Goal: Information Seeking & Learning: Learn about a topic

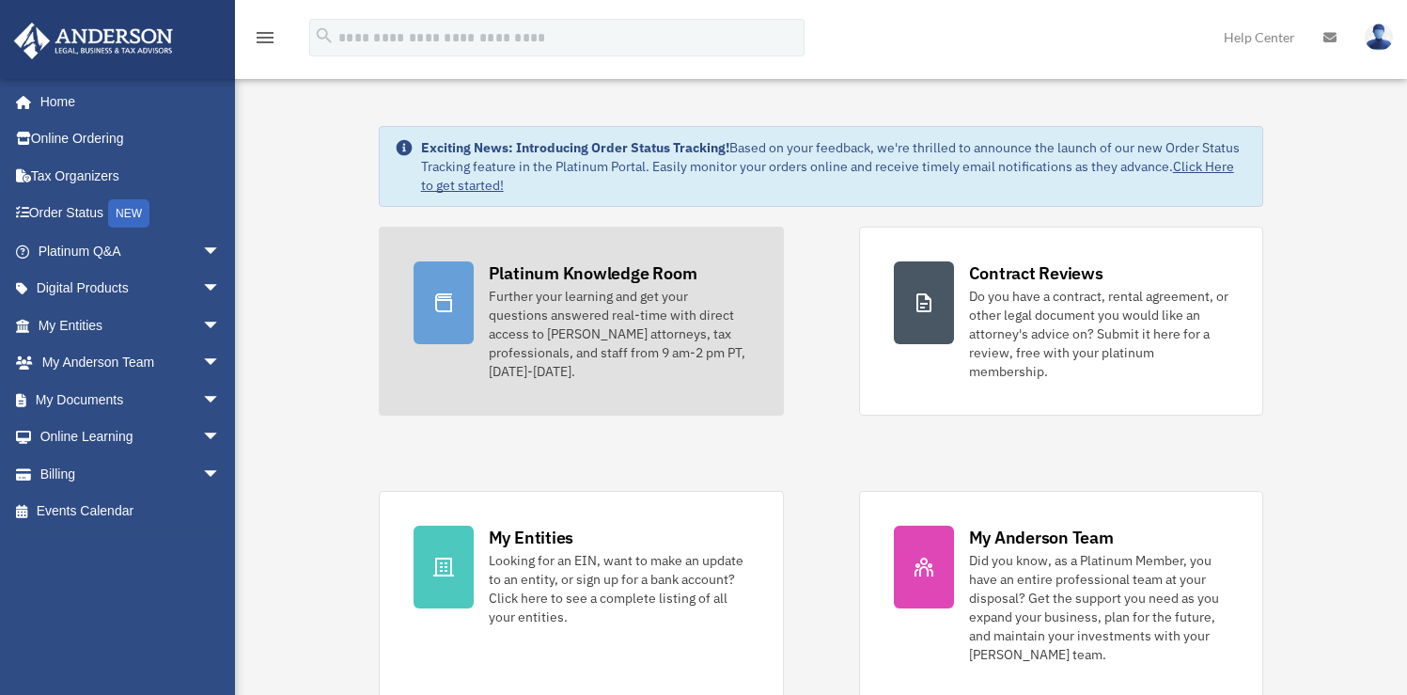
click at [550, 313] on div "Further your learning and get your questions answered real-time with direct acc…" at bounding box center [619, 334] width 260 height 94
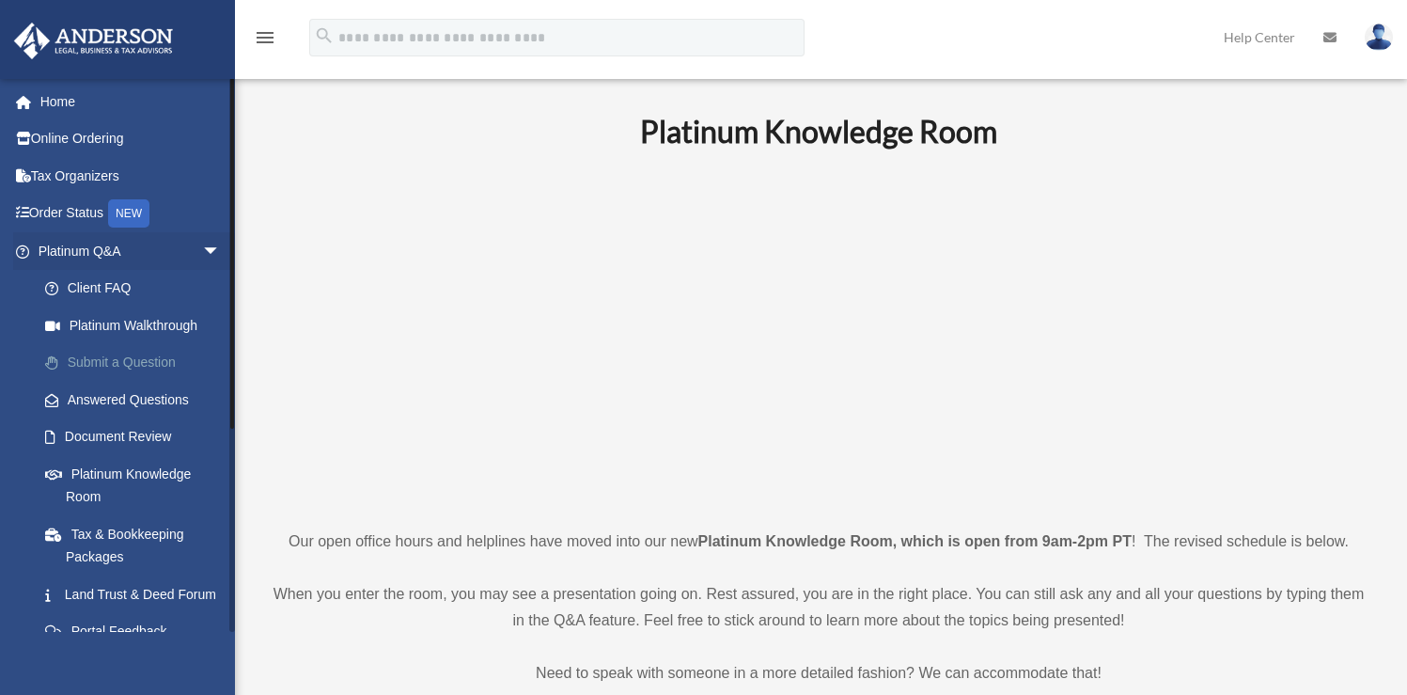
click at [158, 359] on link "Submit a Question" at bounding box center [137, 363] width 223 height 38
click at [378, 398] on p at bounding box center [818, 339] width 1101 height 326
click at [108, 401] on link "Answered Questions" at bounding box center [137, 400] width 223 height 38
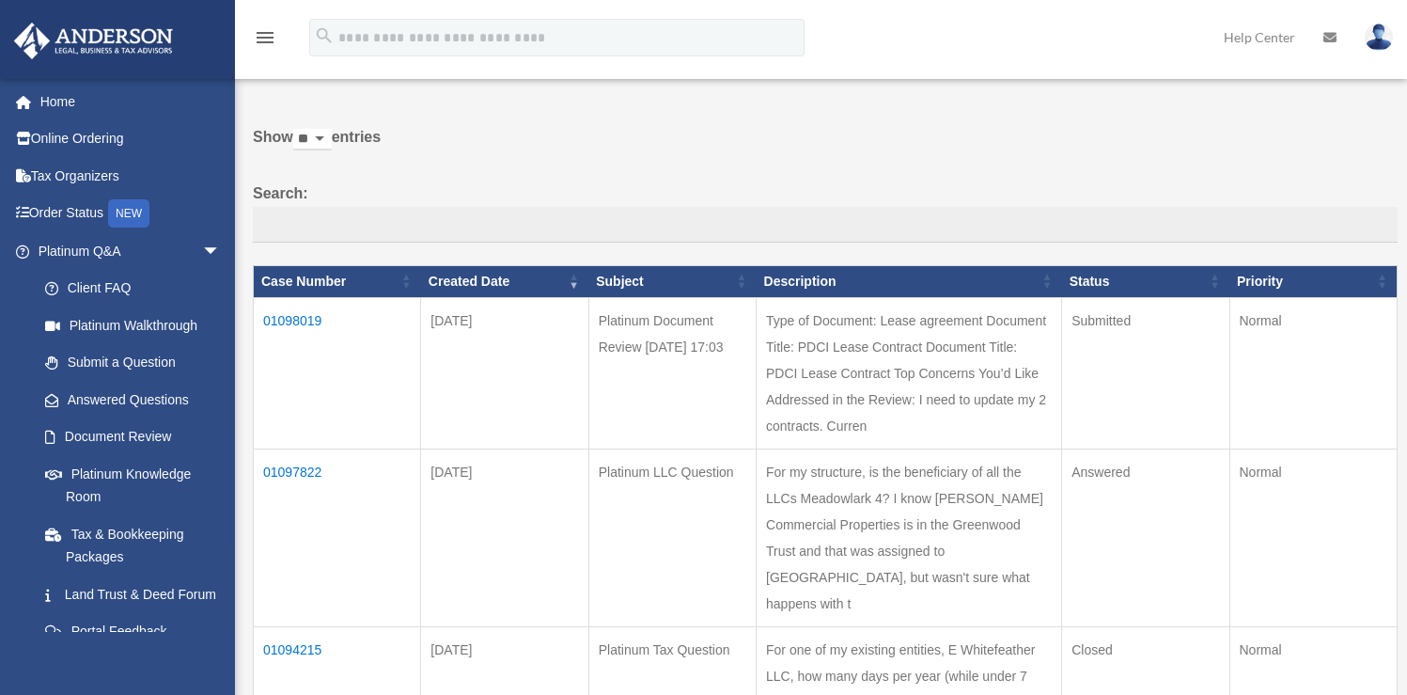
scroll to position [55, 0]
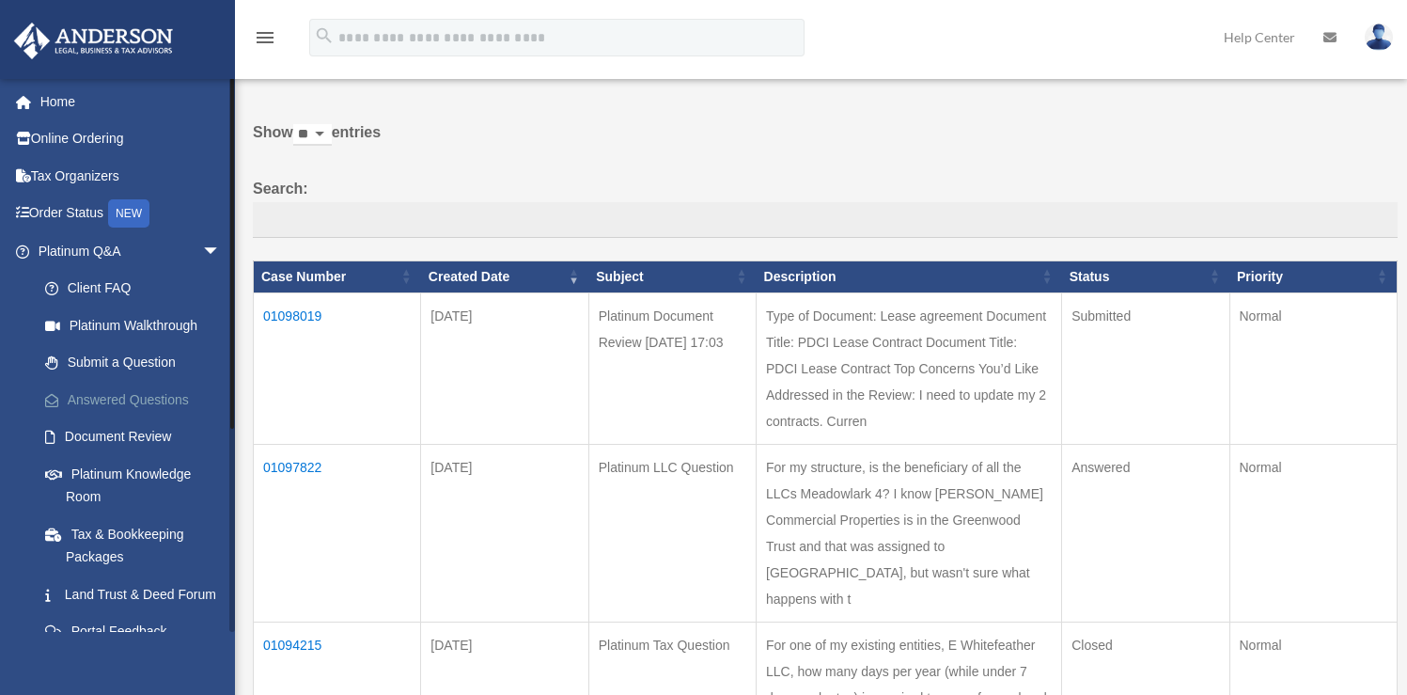
click at [75, 401] on link "Answered Questions" at bounding box center [137, 400] width 223 height 38
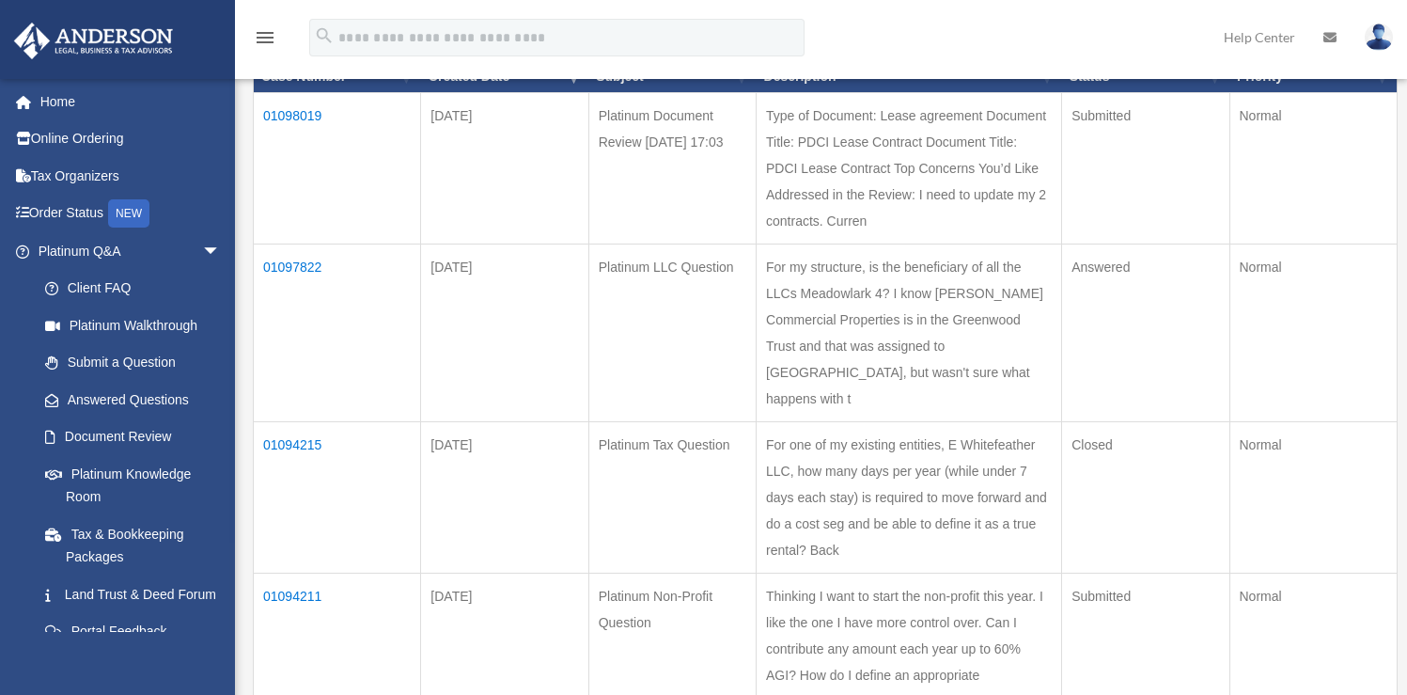
scroll to position [278, 0]
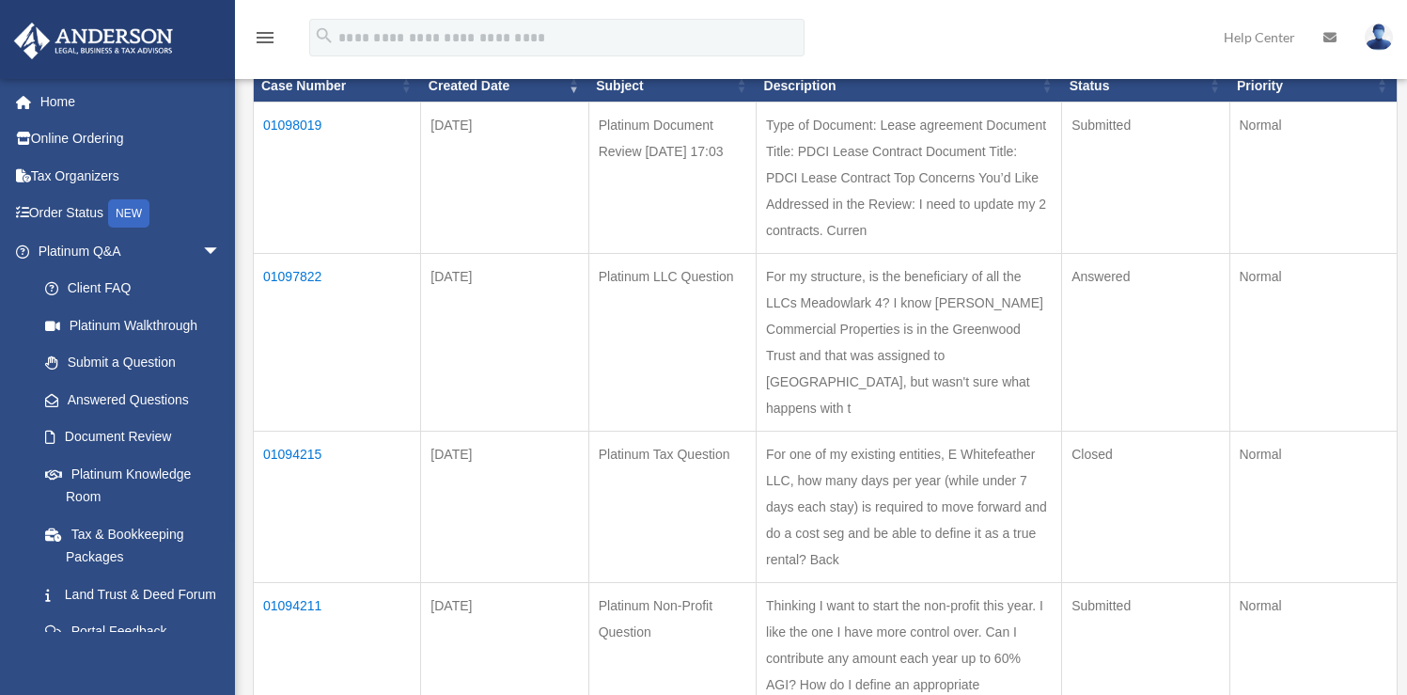
scroll to position [248, 0]
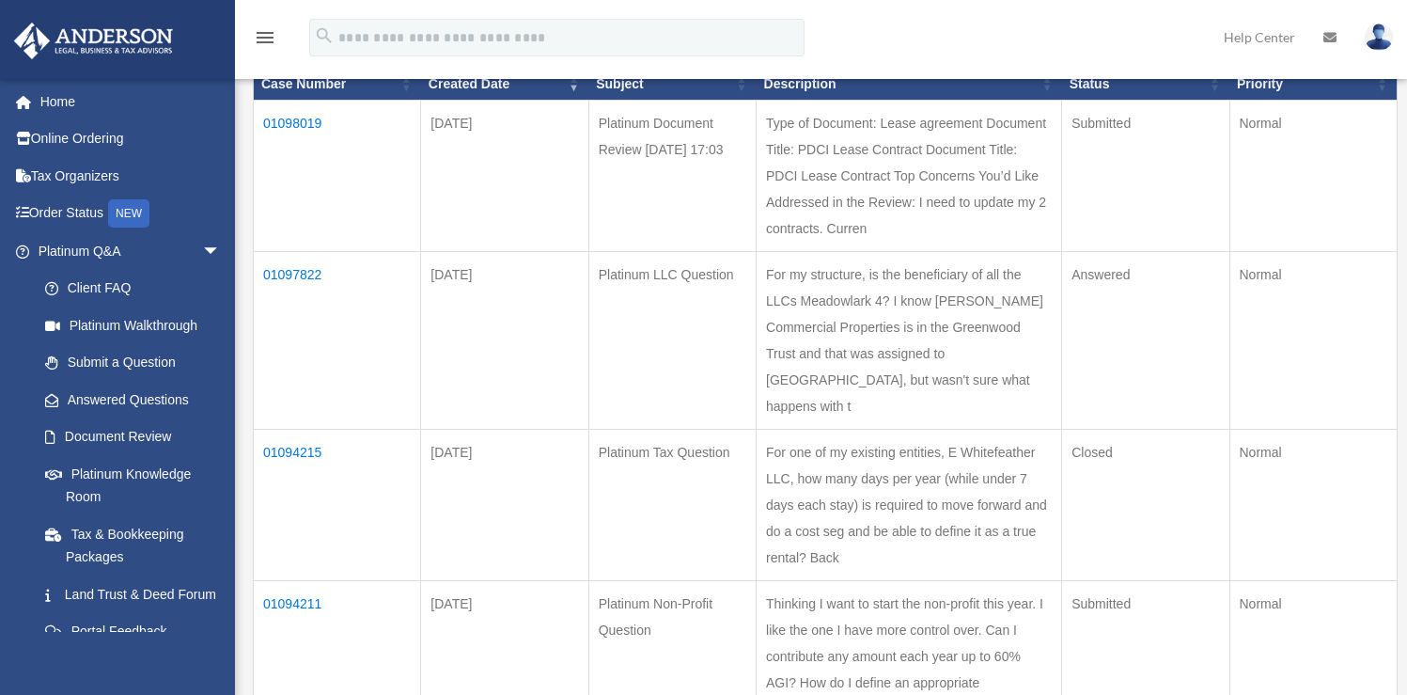
click at [299, 325] on td "01097822" at bounding box center [337, 340] width 167 height 178
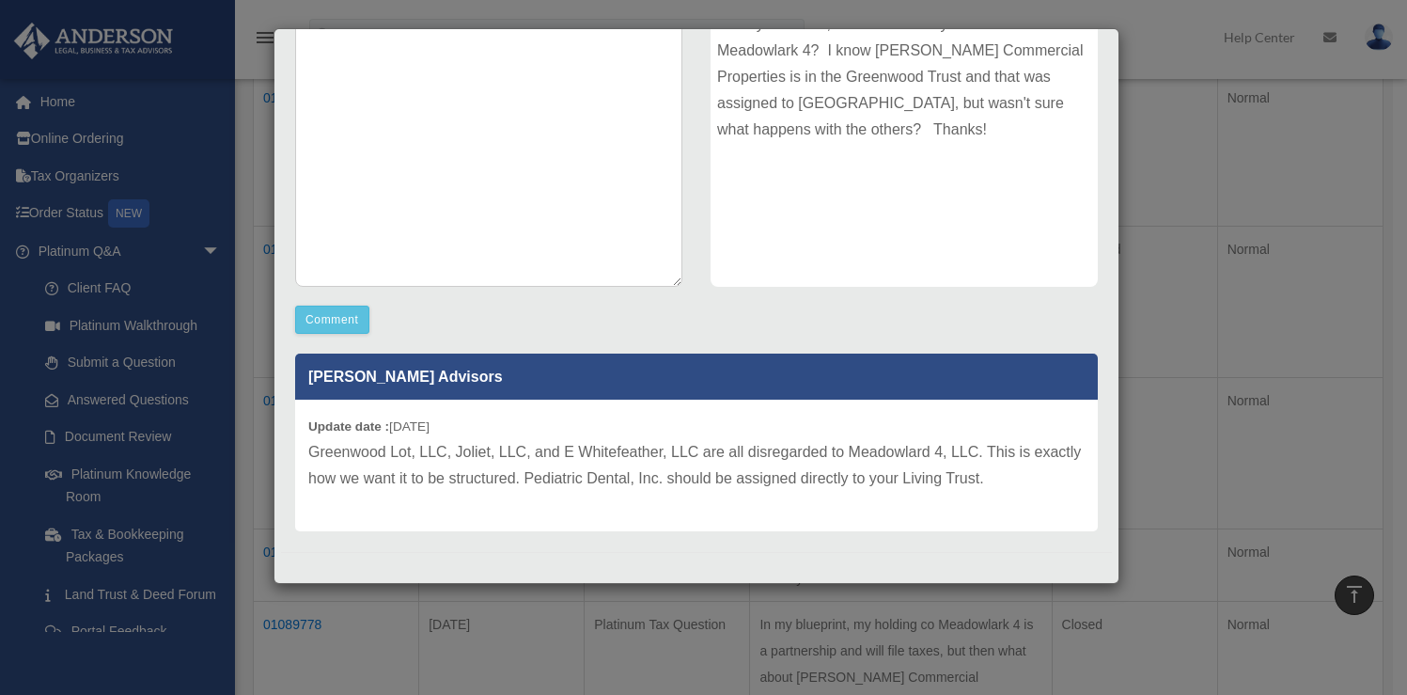
scroll to position [298, 0]
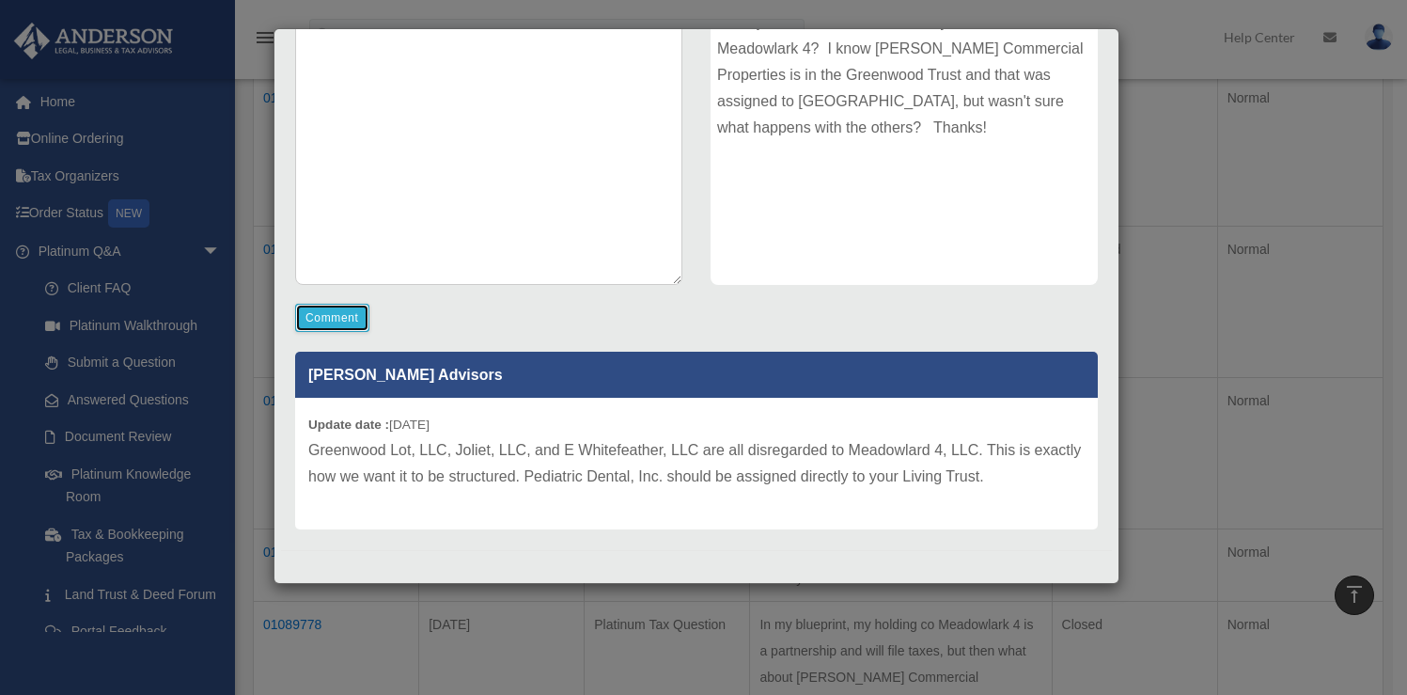
click at [336, 314] on button "Comment" at bounding box center [332, 318] width 74 height 28
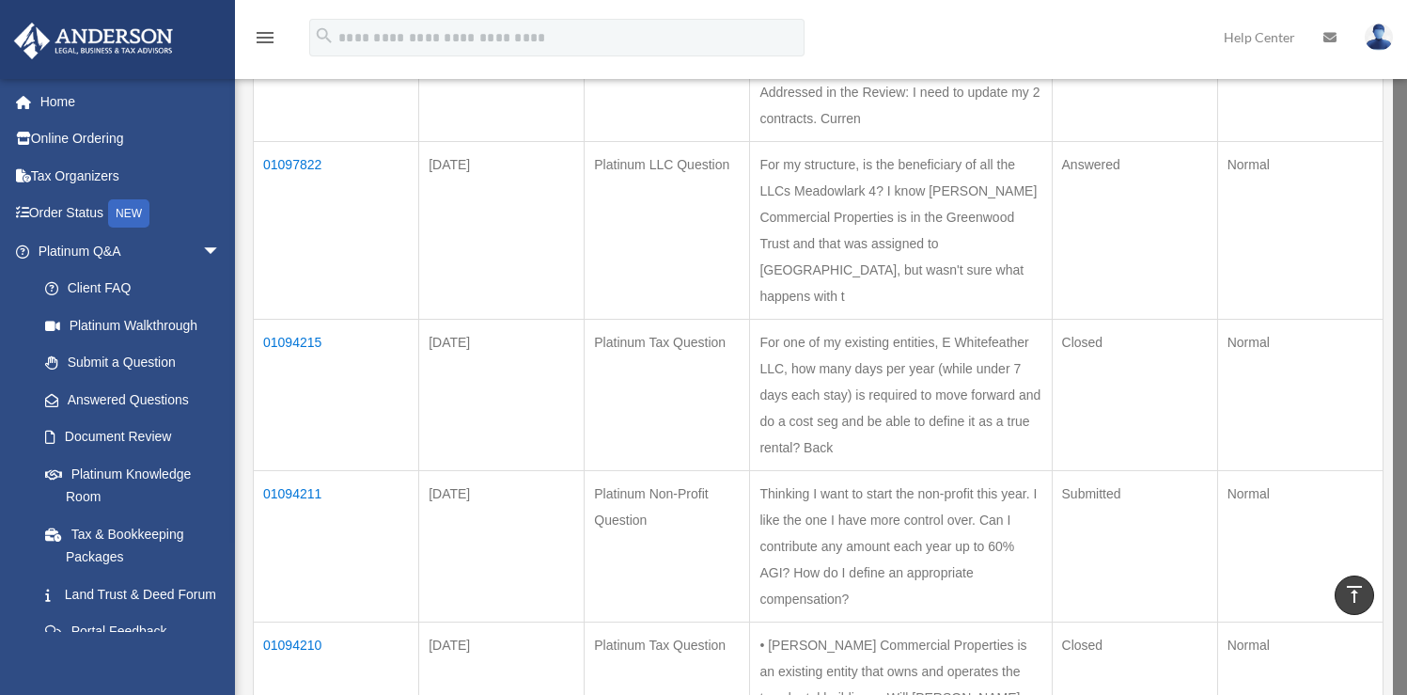
scroll to position [322, 0]
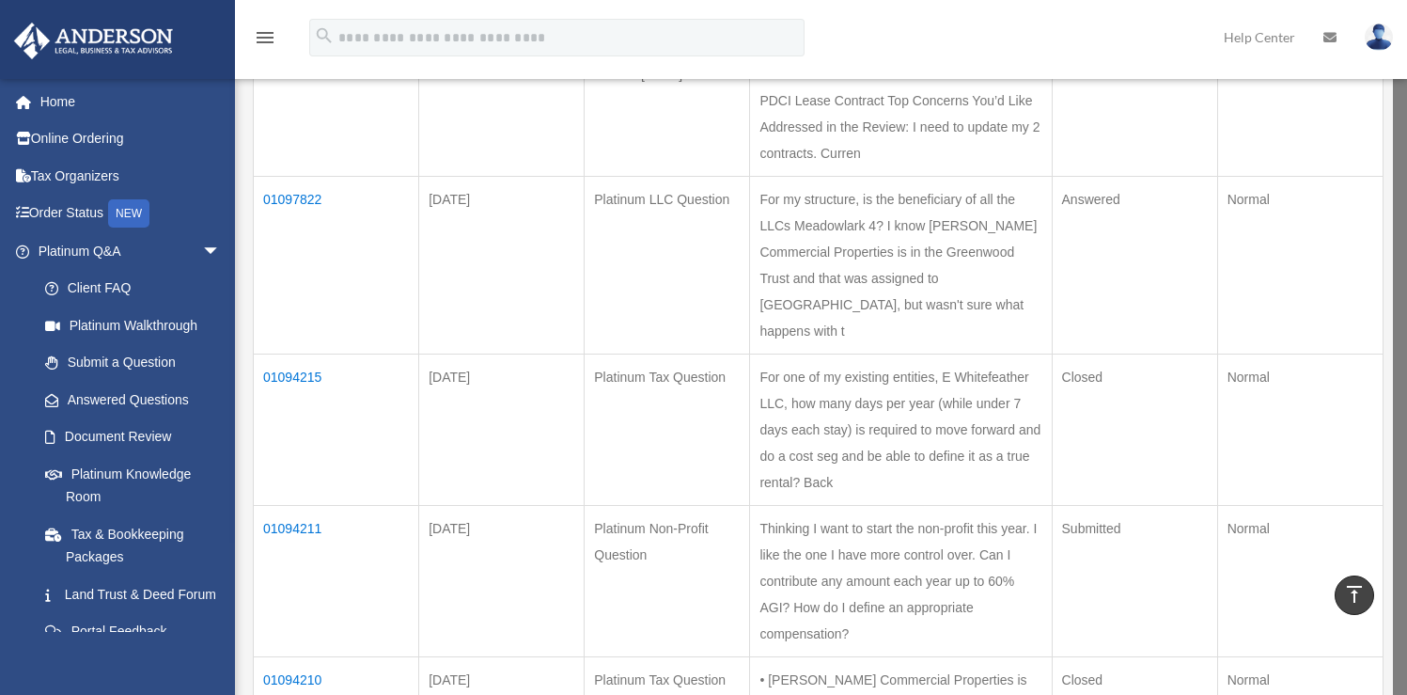
click at [315, 252] on td "01097822" at bounding box center [336, 266] width 165 height 178
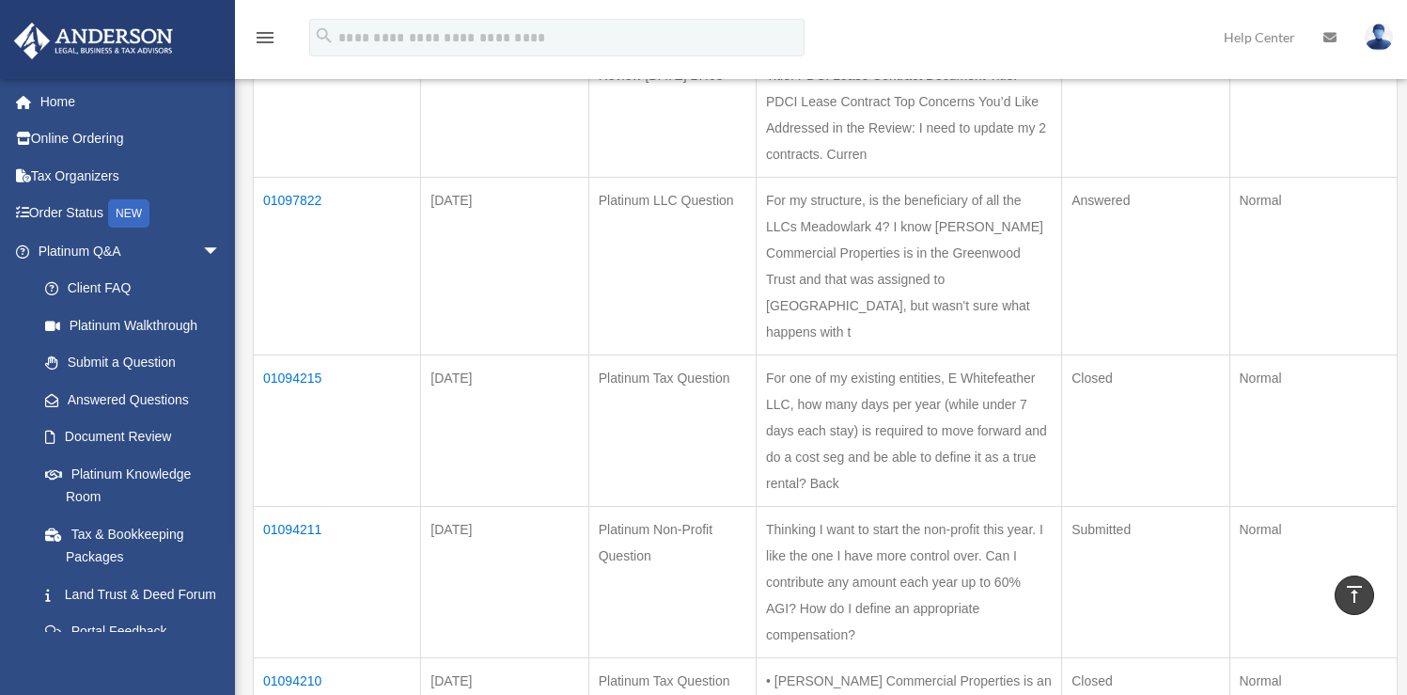
click at [300, 253] on td "01097822" at bounding box center [337, 266] width 167 height 178
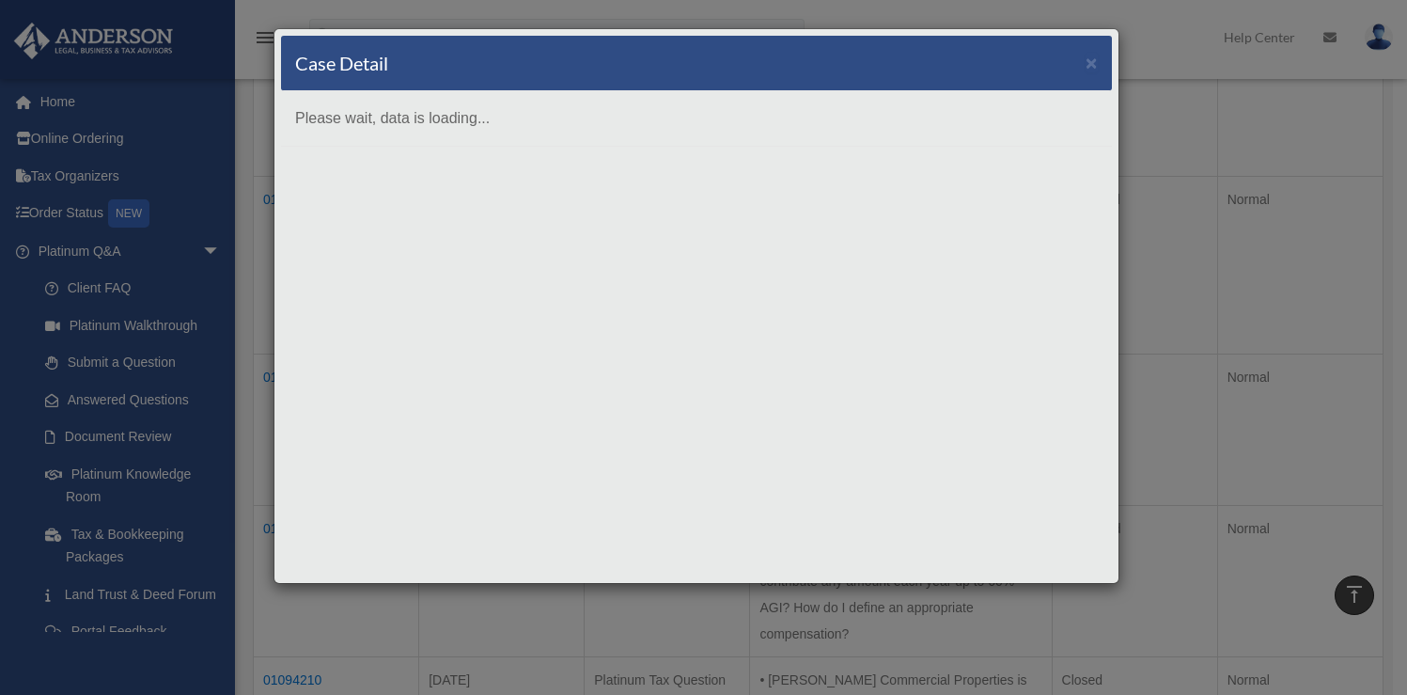
scroll to position [0, 0]
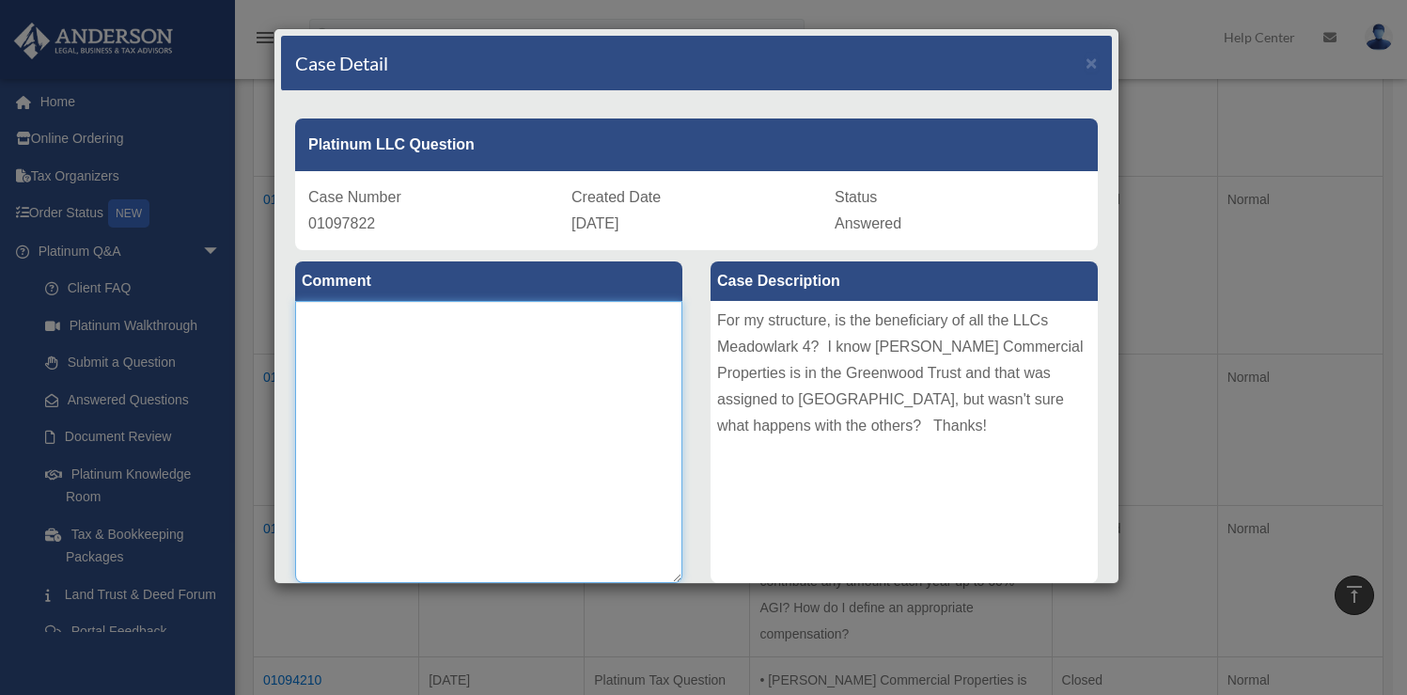
click at [414, 395] on textarea at bounding box center [488, 442] width 387 height 282
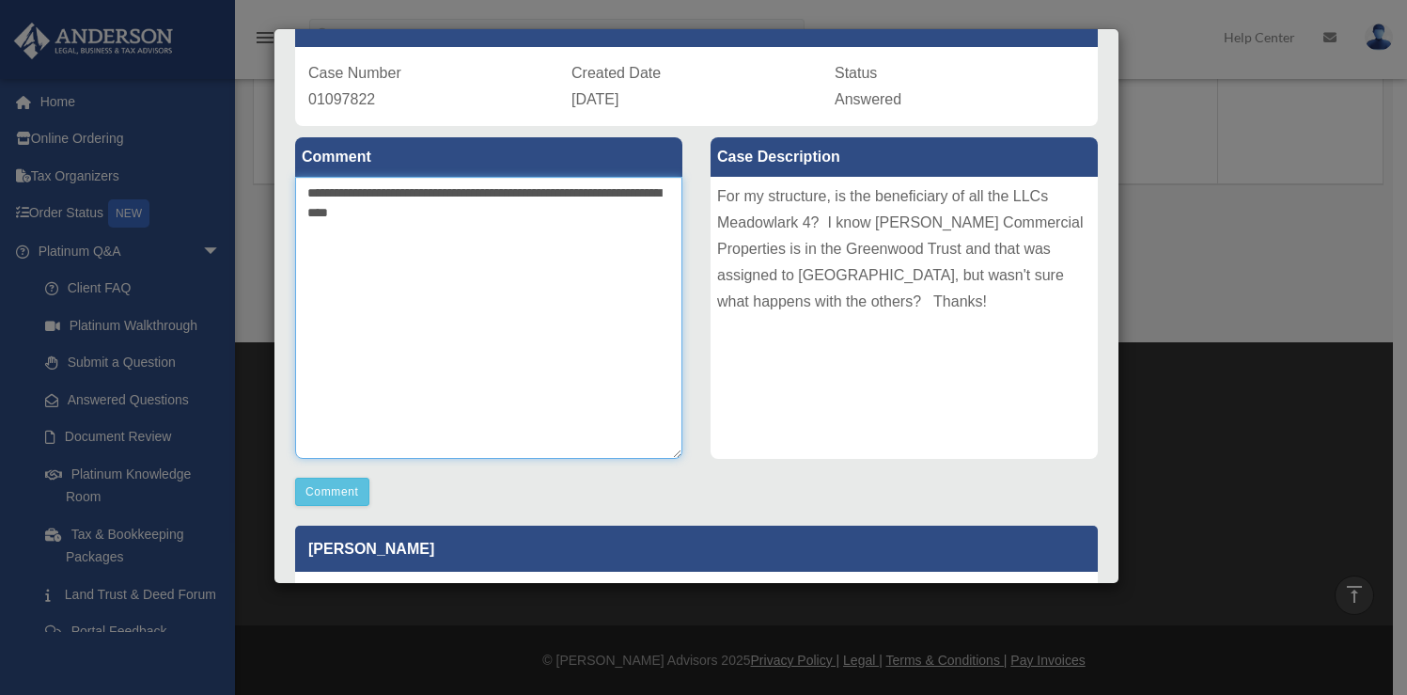
scroll to position [465, 0]
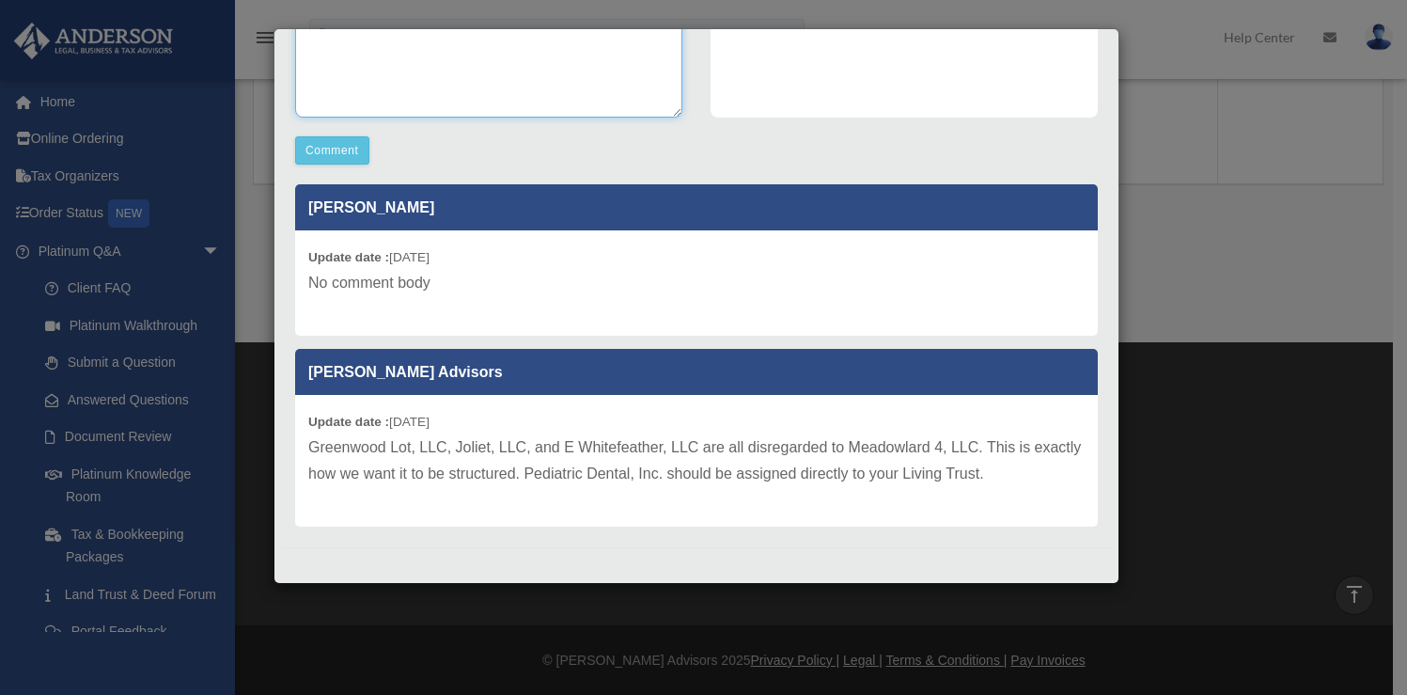
type textarea "**********"
click at [504, 287] on p "No comment body" at bounding box center [696, 283] width 776 height 26
click at [436, 277] on p "No comment body" at bounding box center [696, 283] width 776 height 26
click at [310, 285] on p "No comment body" at bounding box center [696, 283] width 776 height 26
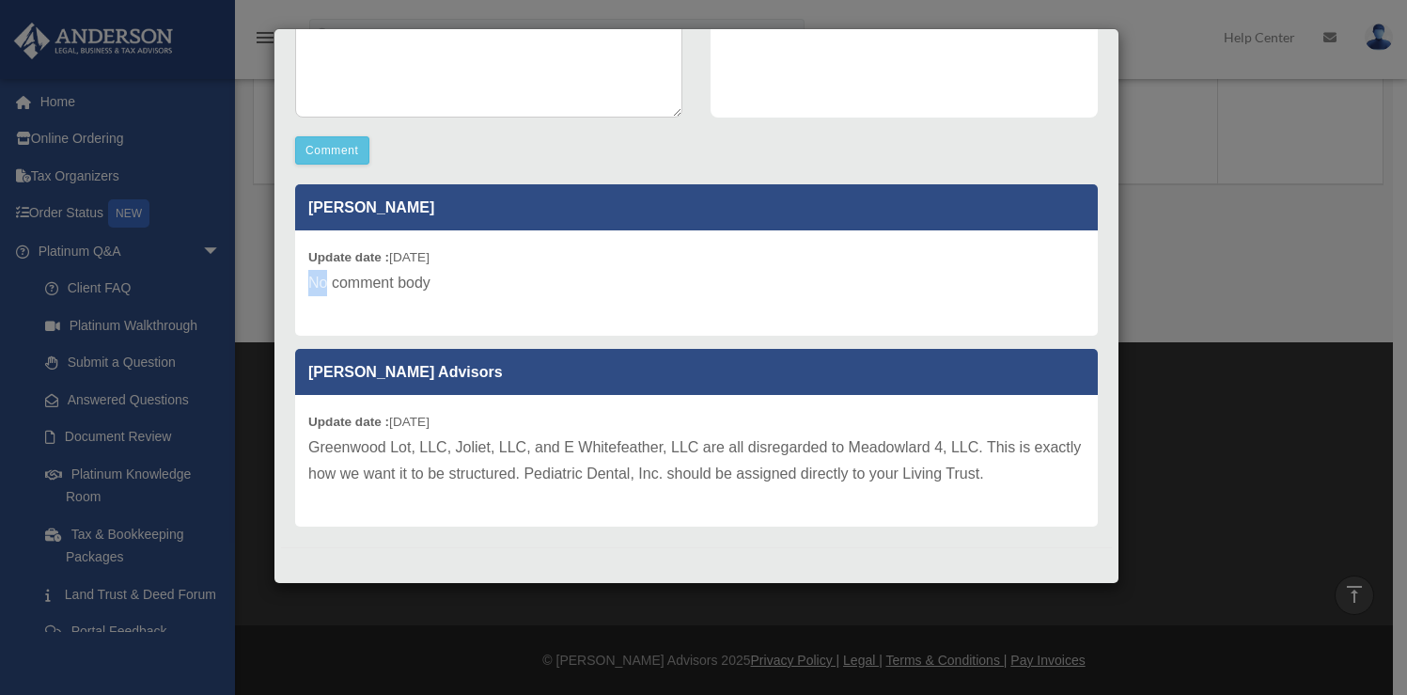
click at [310, 285] on p "No comment body" at bounding box center [696, 283] width 776 height 26
click at [362, 288] on p "No comment body" at bounding box center [696, 283] width 776 height 26
click at [334, 151] on button "Comment" at bounding box center [332, 150] width 74 height 28
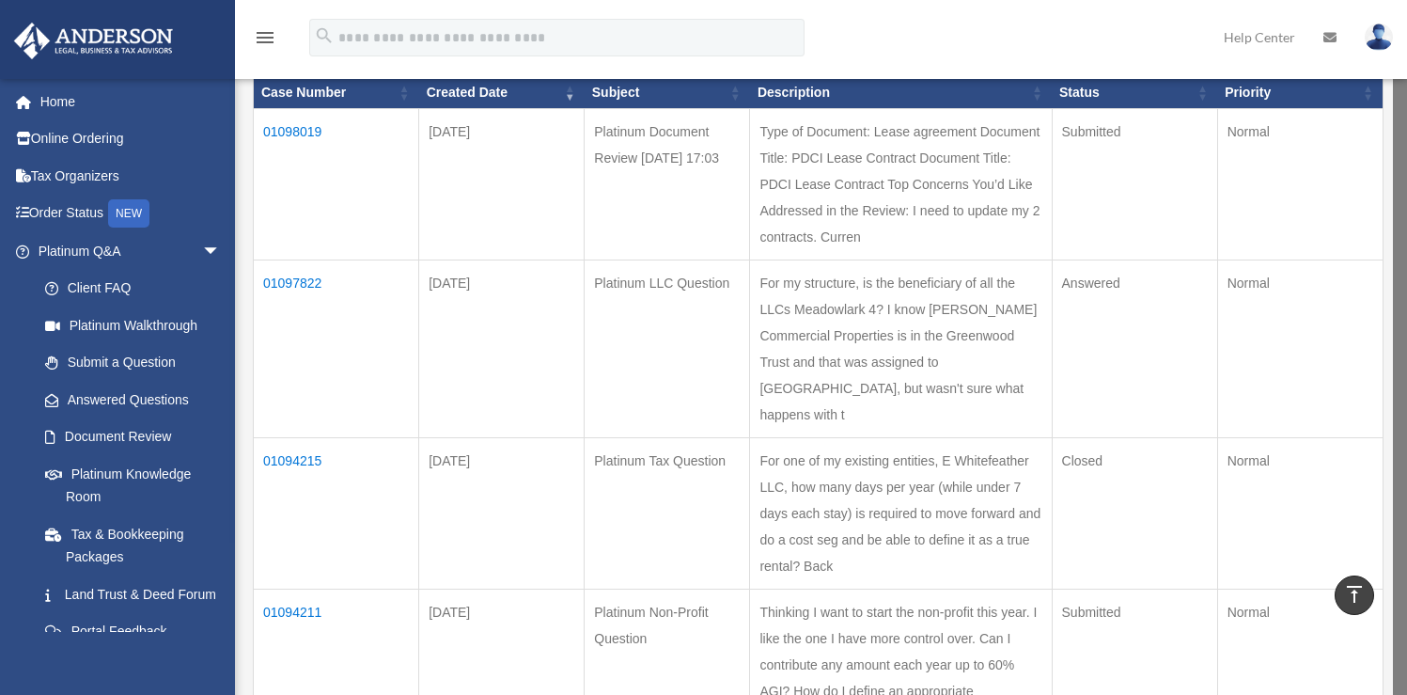
scroll to position [185, 0]
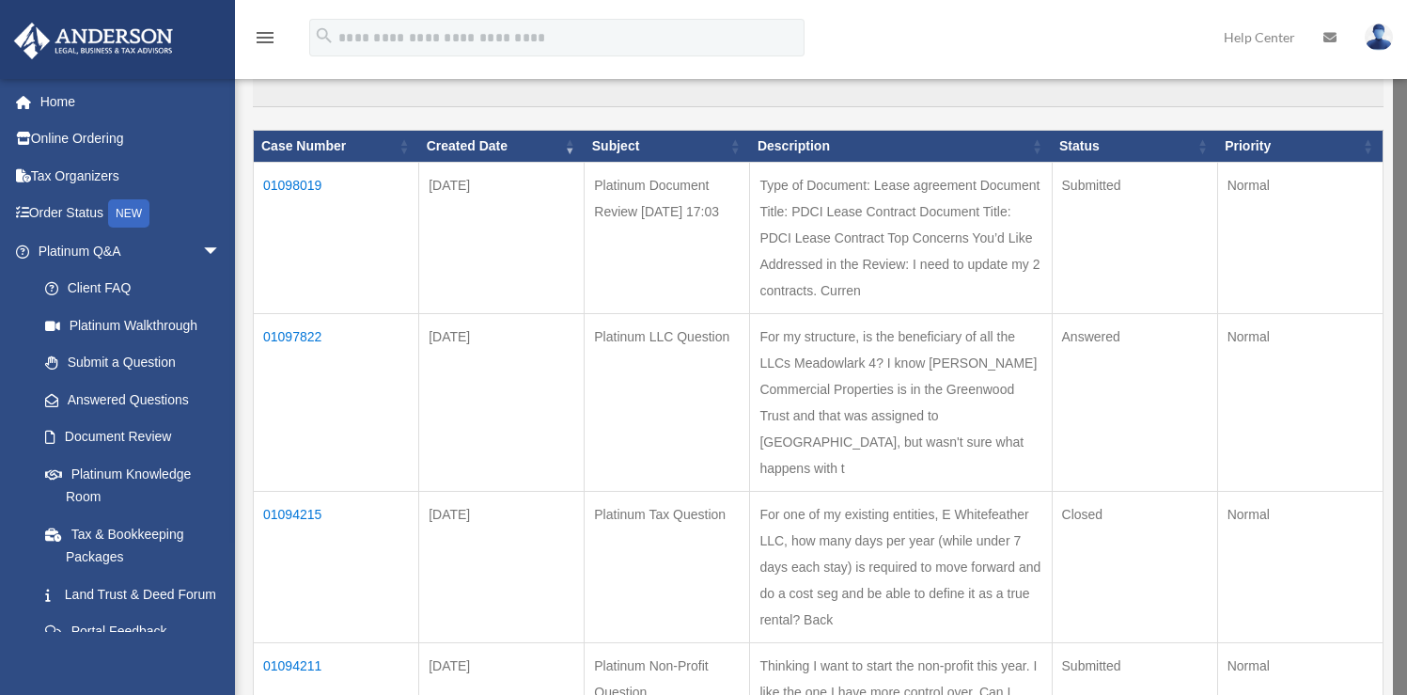
click at [290, 386] on td "01097822" at bounding box center [336, 403] width 165 height 178
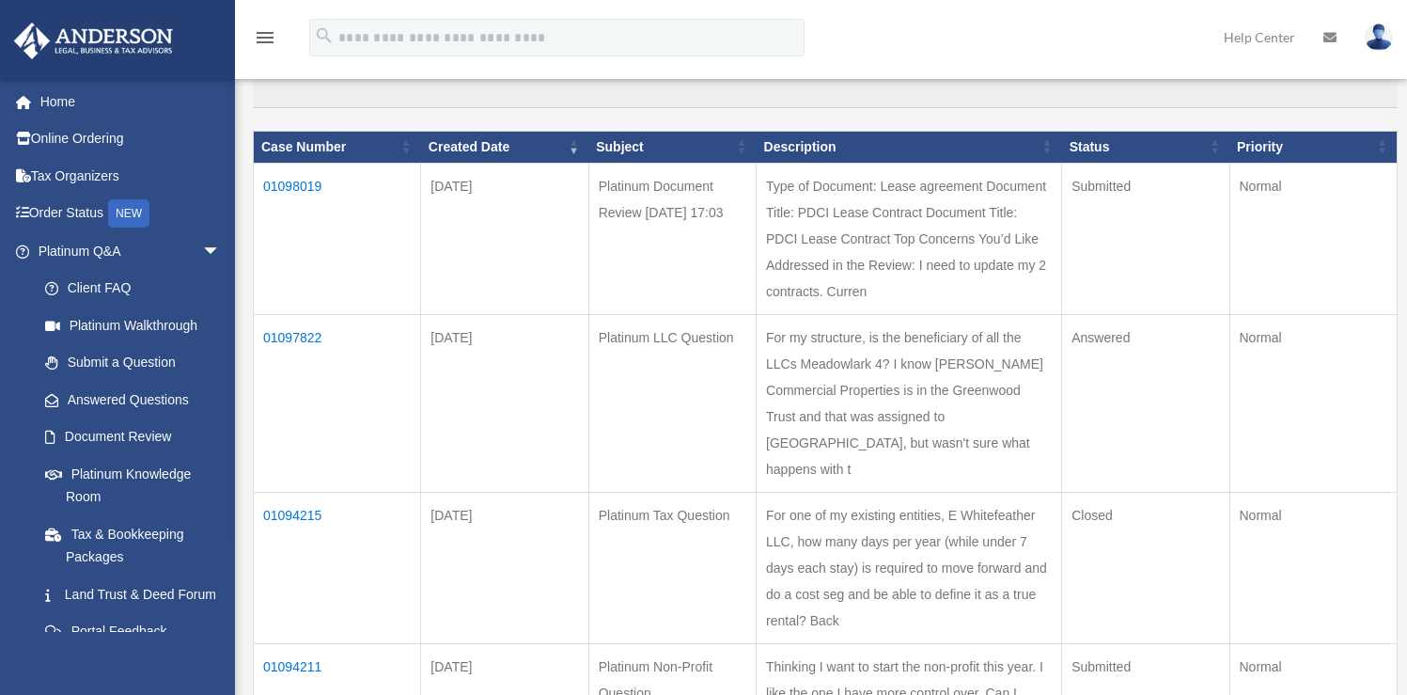
click at [308, 390] on td "01097822" at bounding box center [337, 403] width 167 height 178
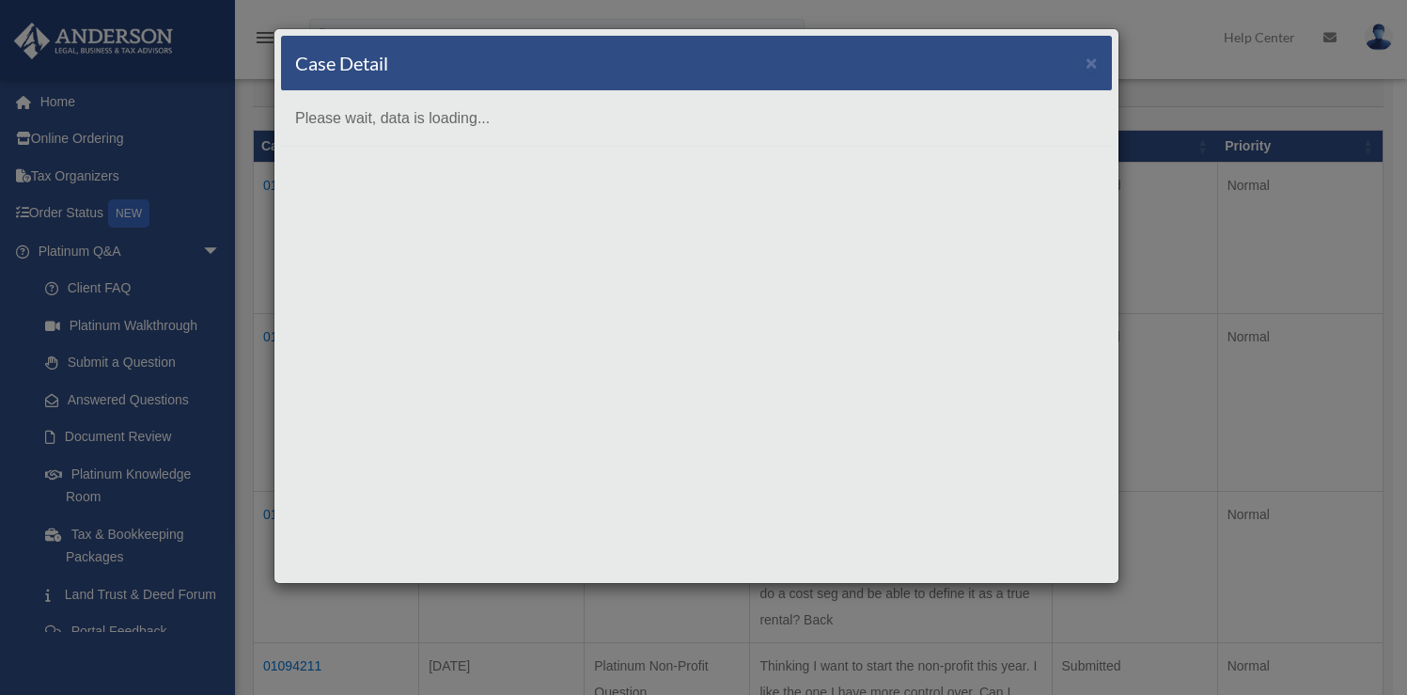
scroll to position [0, 0]
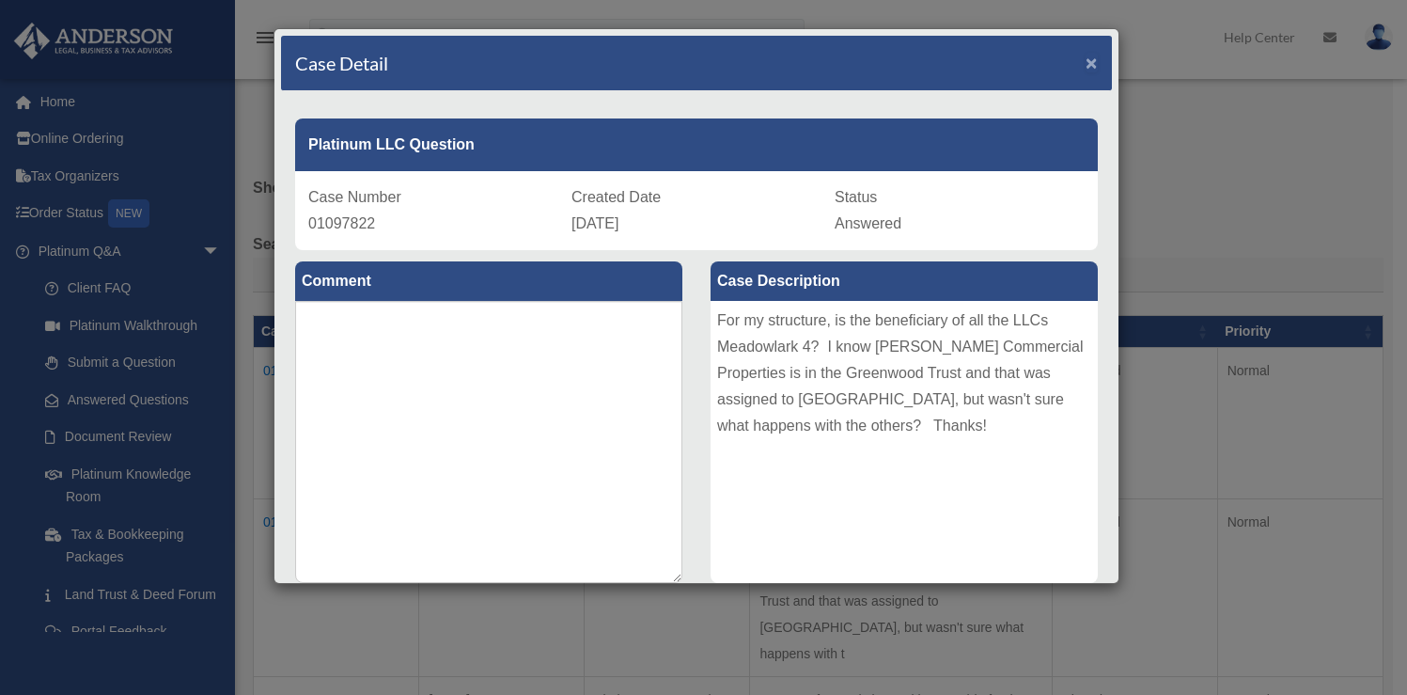
click at [1085, 65] on span "×" at bounding box center [1091, 63] width 12 height 22
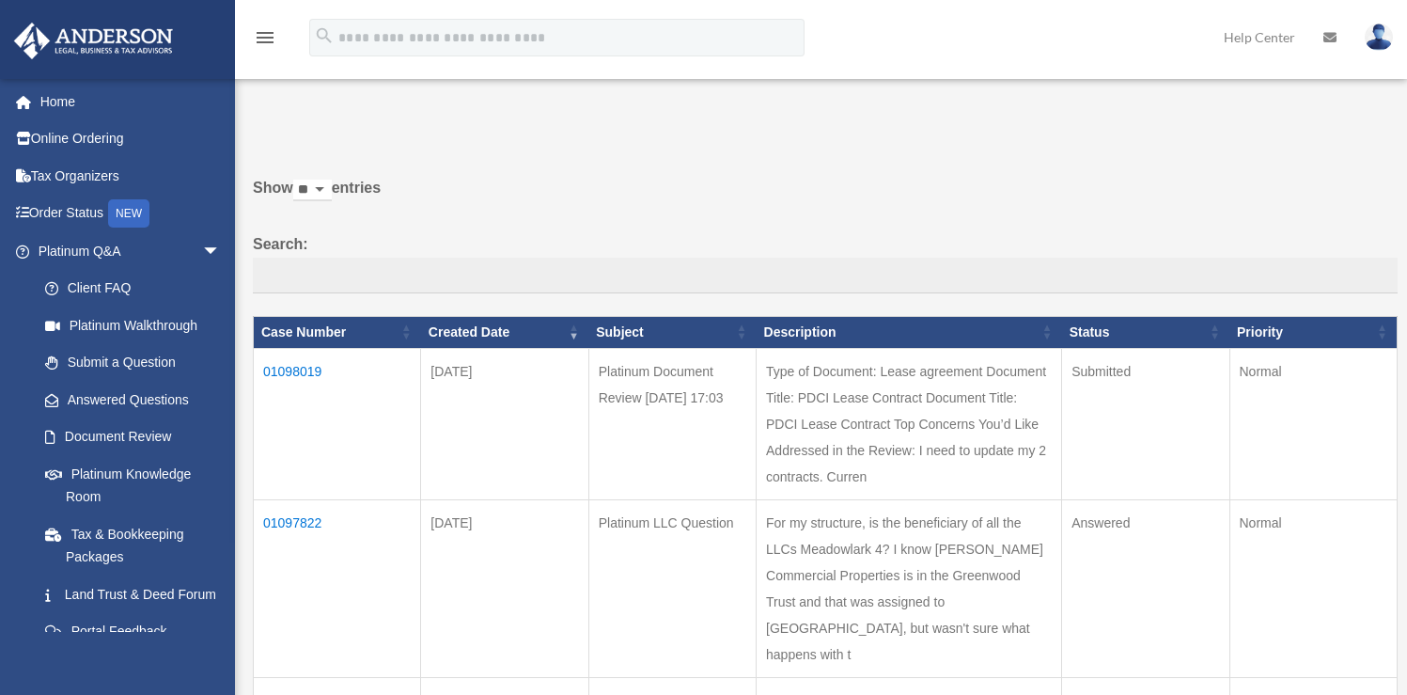
click at [300, 365] on td "01098019" at bounding box center [337, 423] width 167 height 151
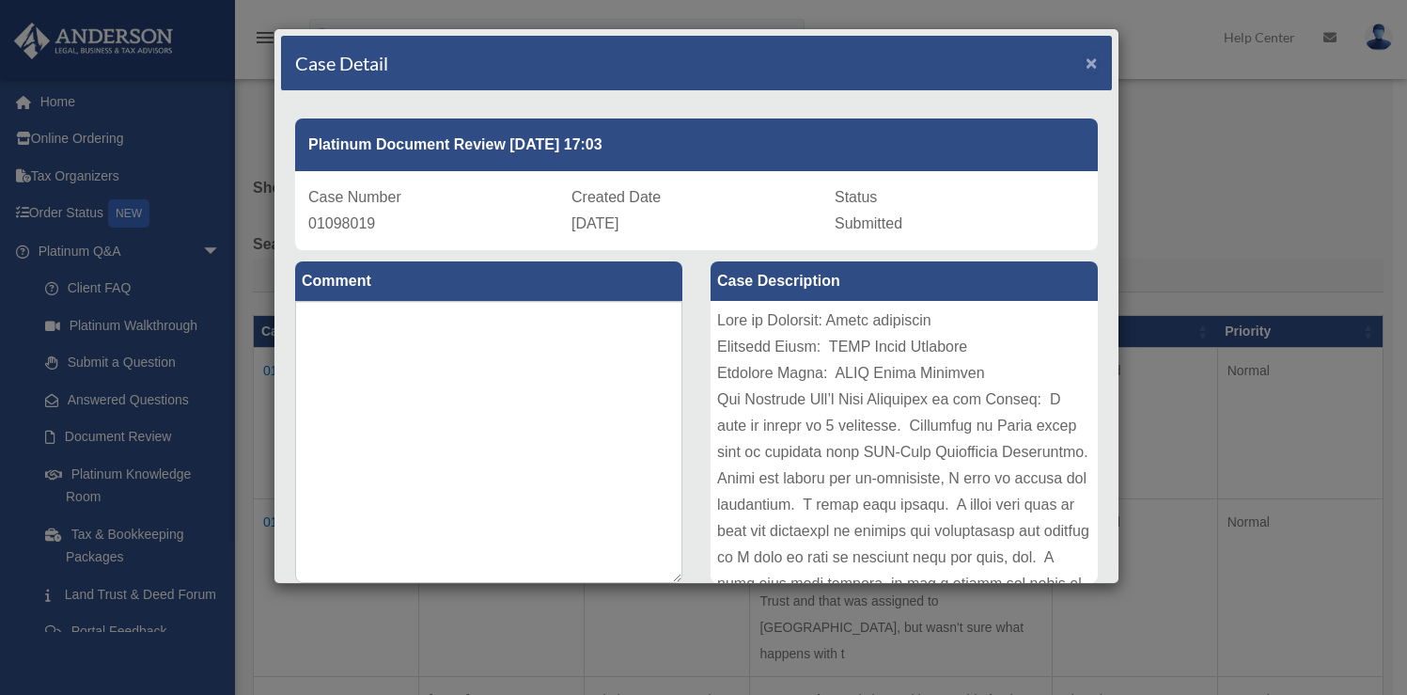
click at [1085, 58] on span "×" at bounding box center [1091, 63] width 12 height 22
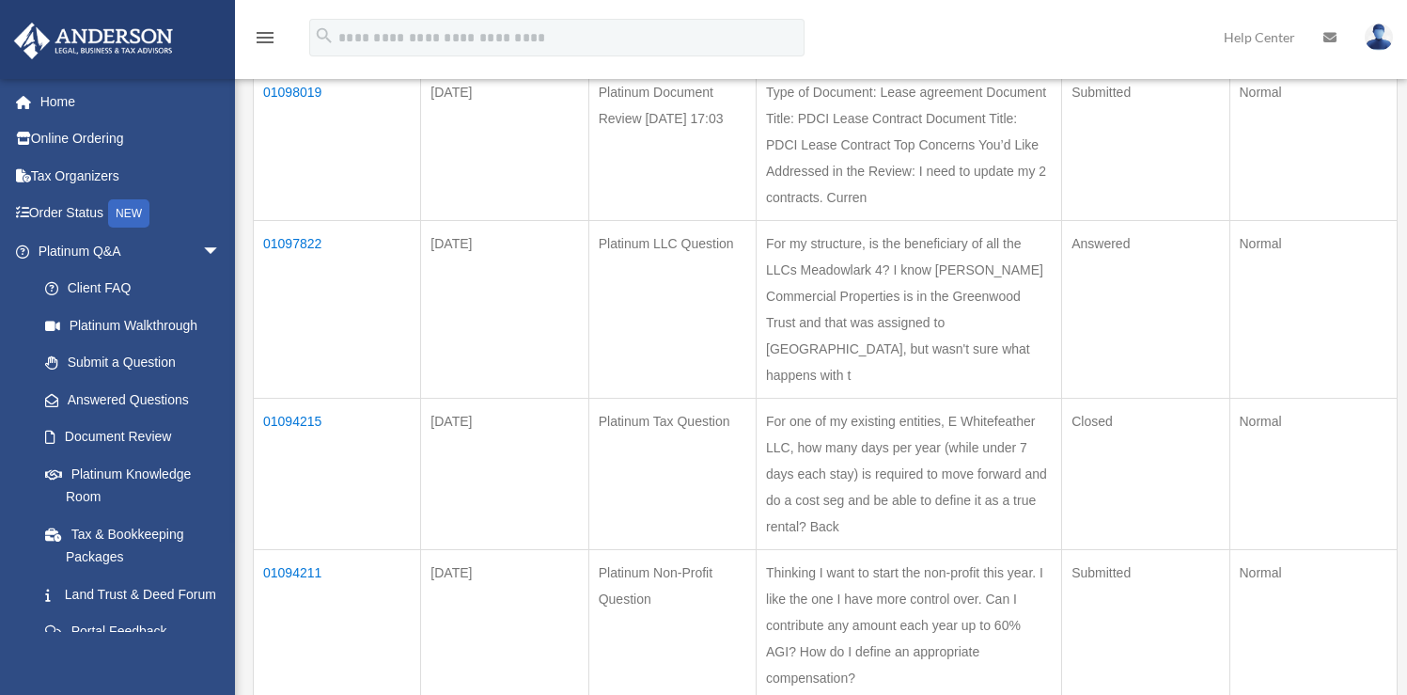
scroll to position [336, 0]
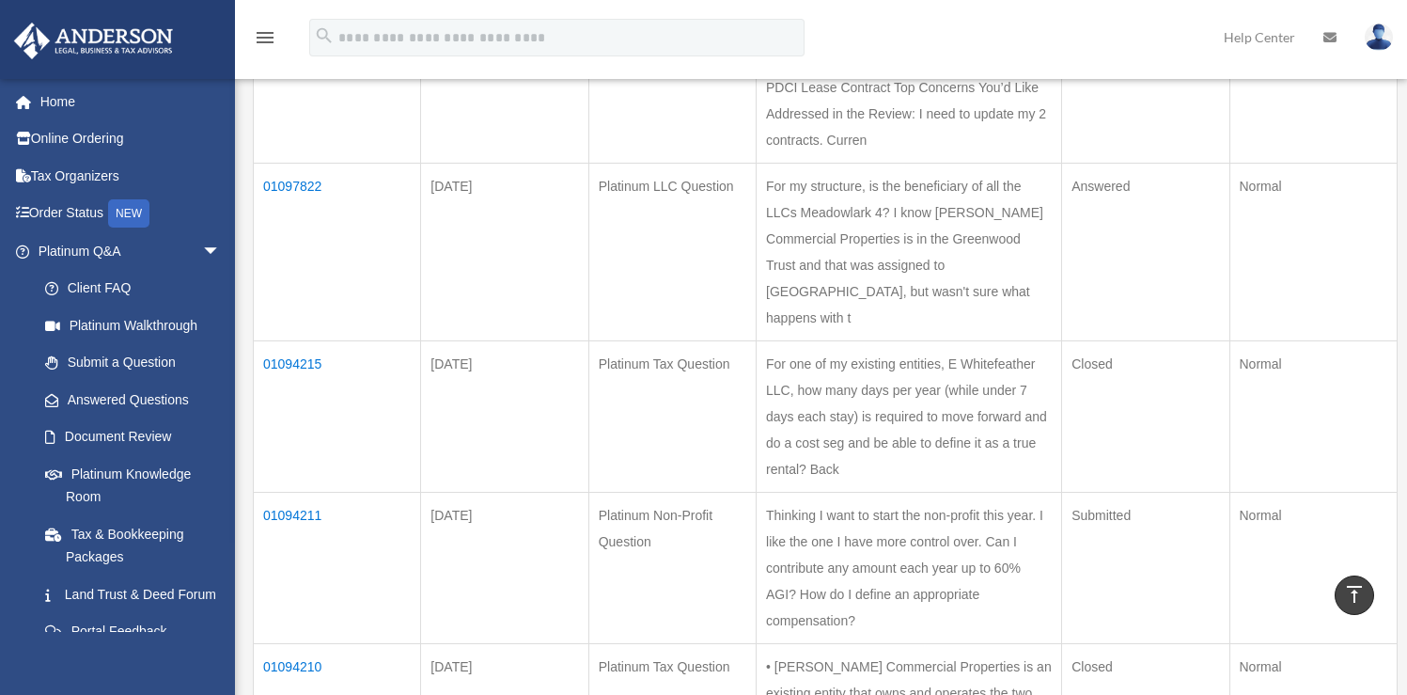
click at [306, 419] on td "01094215" at bounding box center [337, 415] width 167 height 151
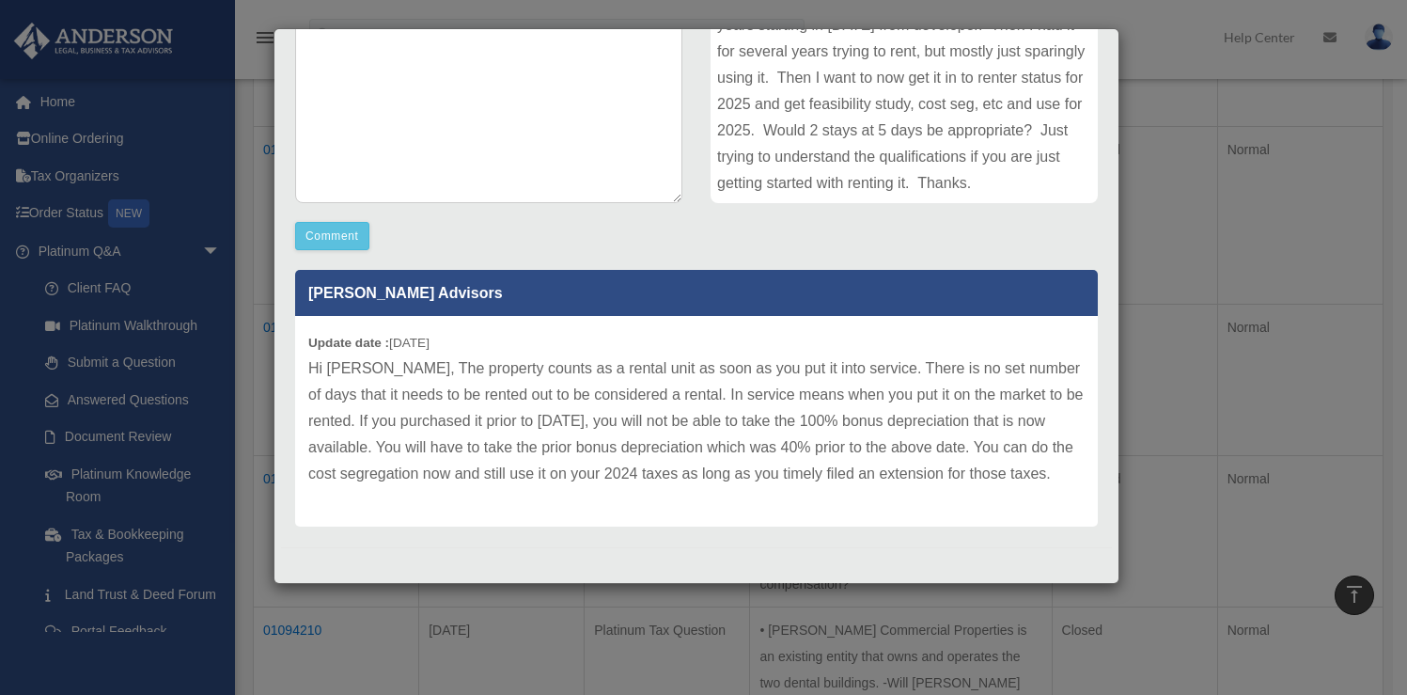
scroll to position [374, 0]
click at [489, 506] on div "Update date : 09-02-2025 Hi Lynn, The property counts as a rental unit as soon …" at bounding box center [696, 421] width 803 height 211
click at [1151, 218] on div "Case Detail × Platinum Tax Question Case Number 01094215 Created Date August 30…" at bounding box center [703, 347] width 1407 height 695
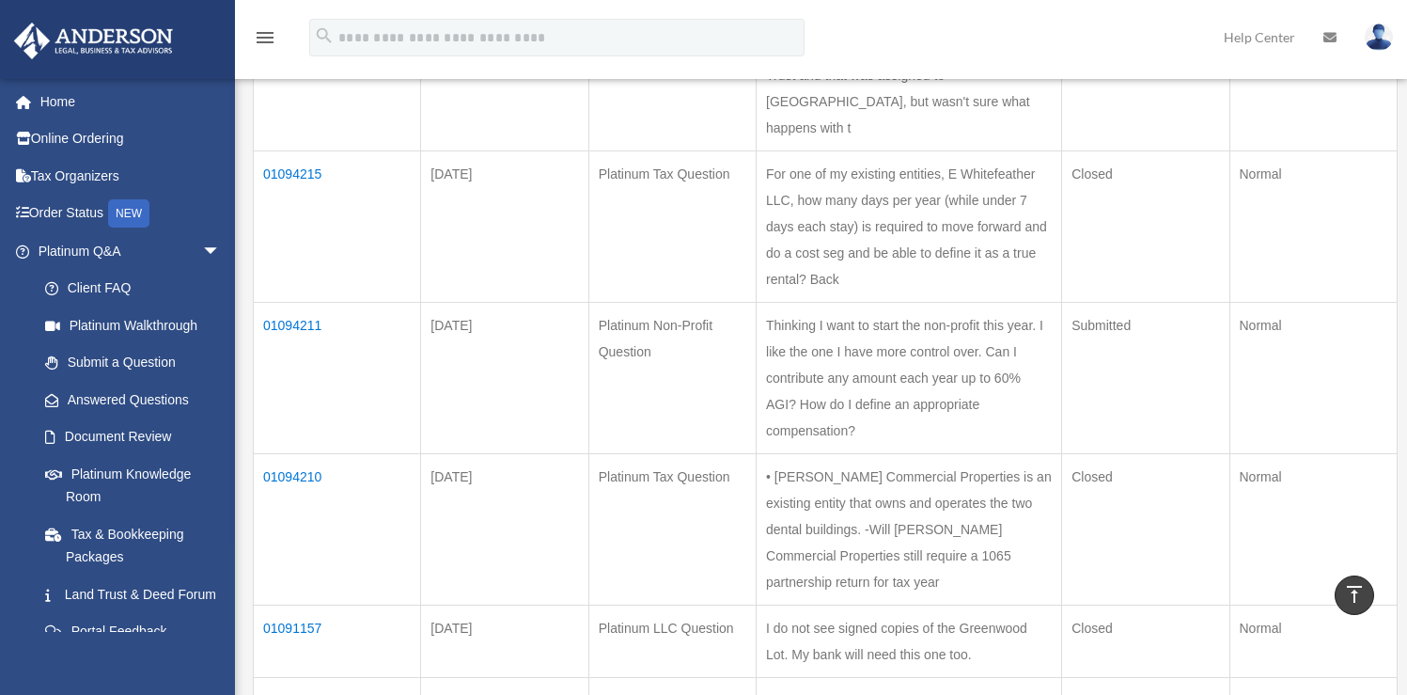
scroll to position [559, 0]
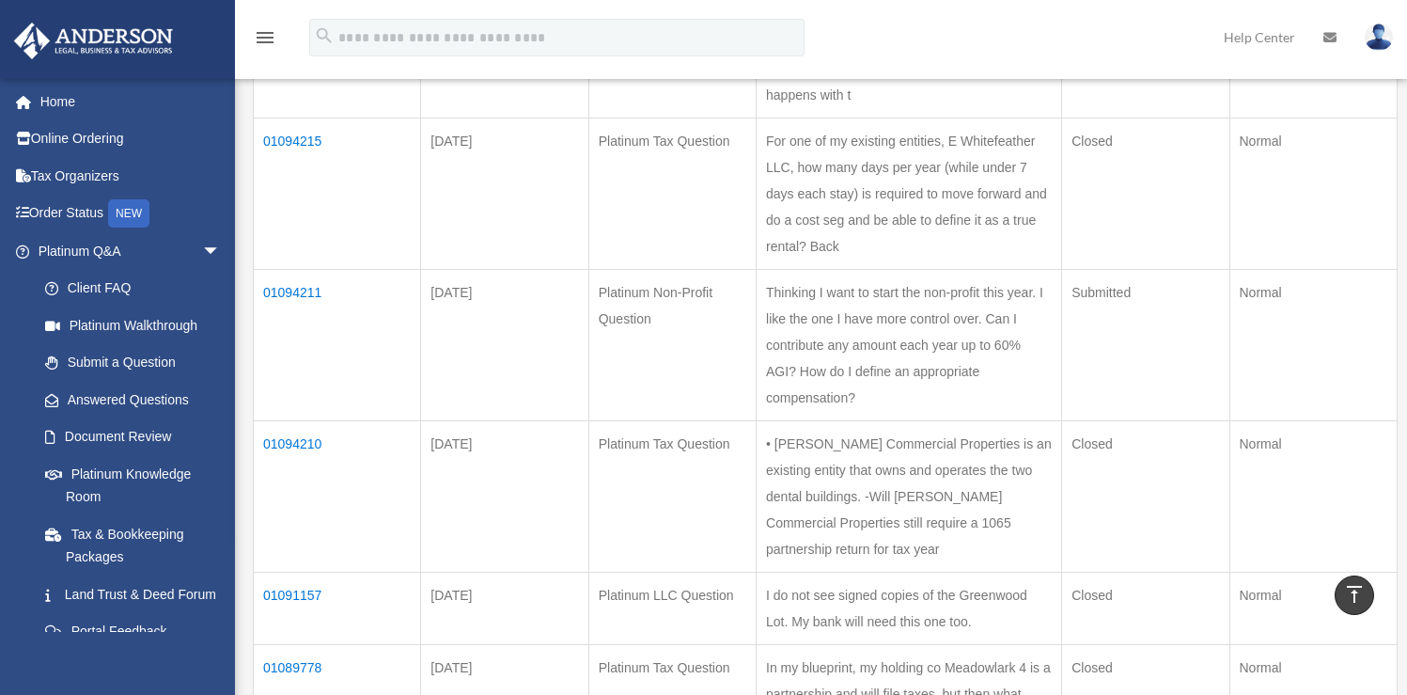
click at [298, 369] on td "01094211" at bounding box center [337, 344] width 167 height 151
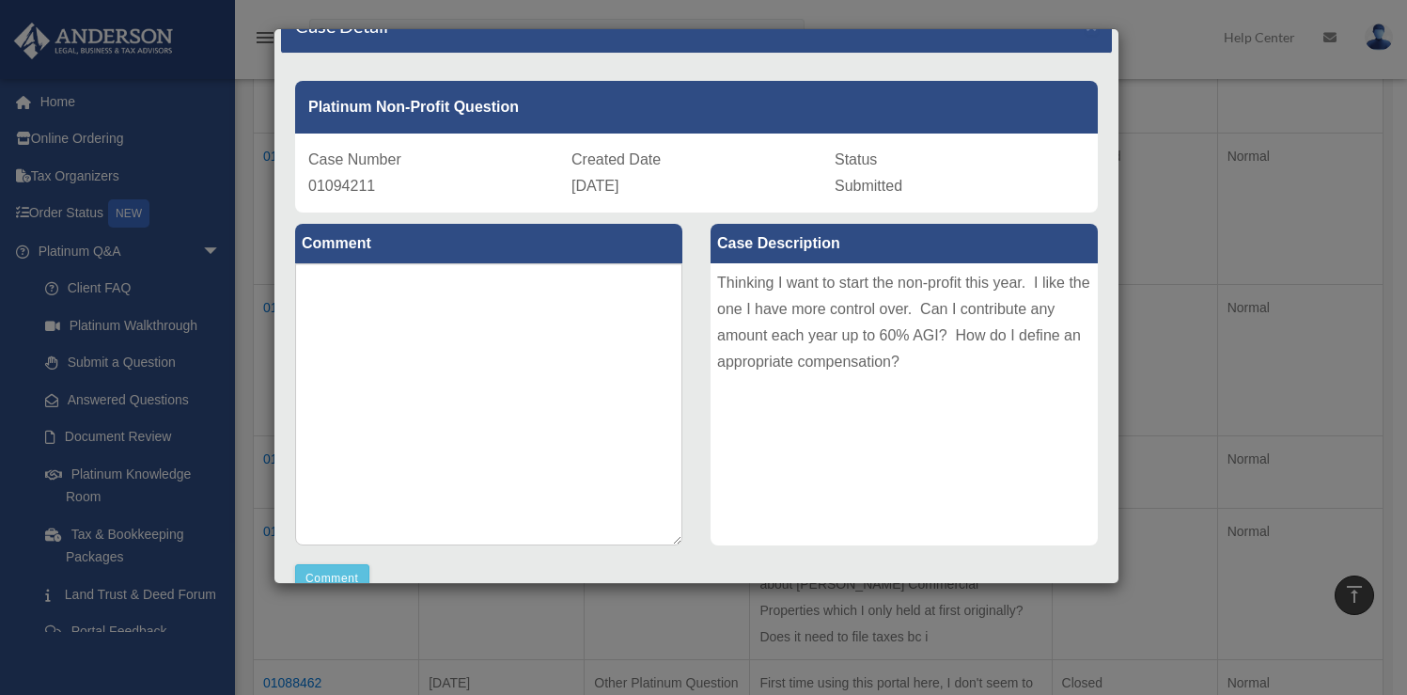
scroll to position [0, 0]
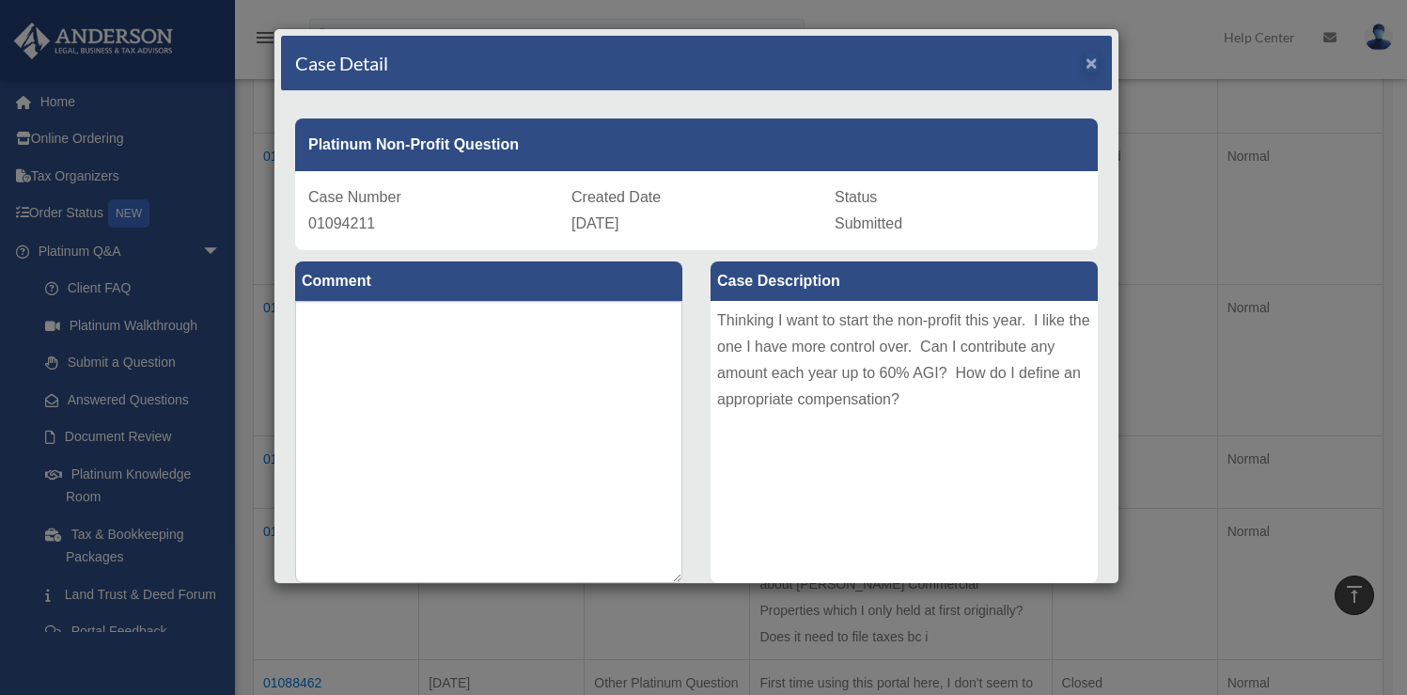
click at [1070, 62] on div "Case Detail ×" at bounding box center [696, 63] width 831 height 55
click at [1085, 67] on span "×" at bounding box center [1091, 63] width 12 height 22
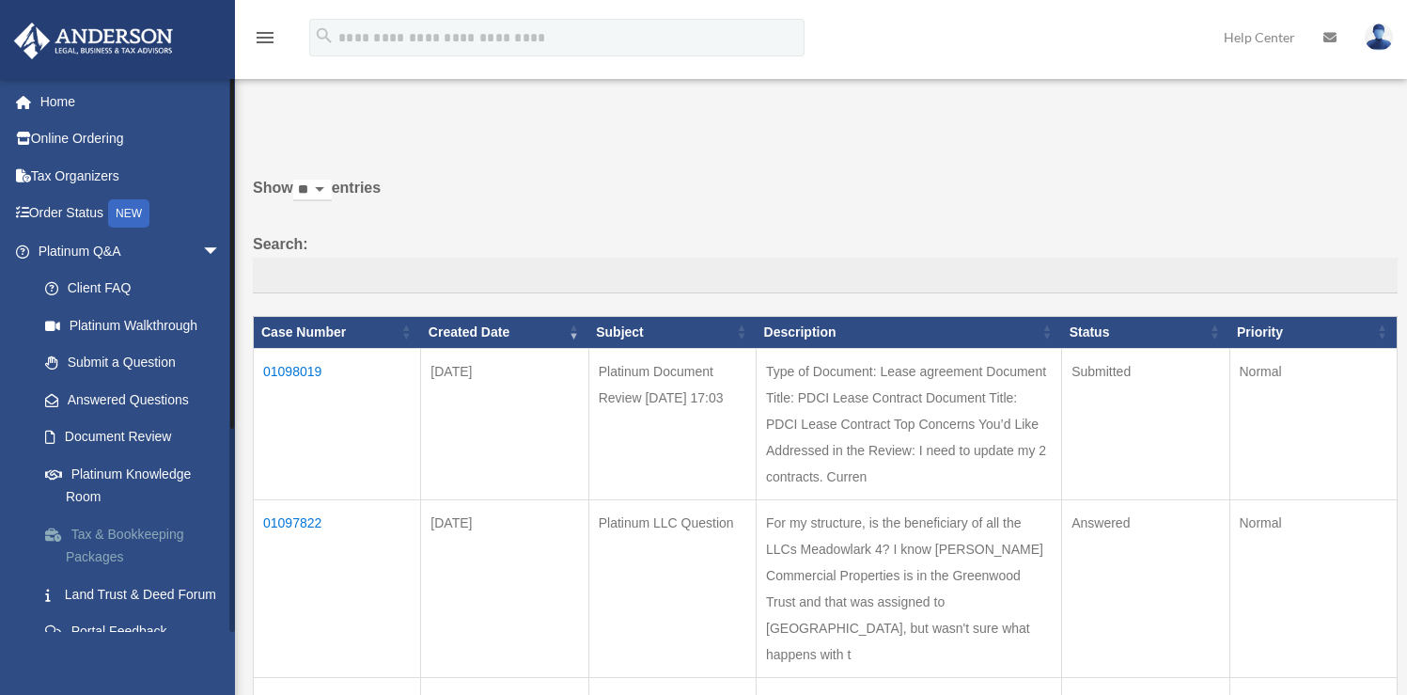
click at [168, 535] on link "Tax & Bookkeeping Packages" at bounding box center [137, 545] width 223 height 60
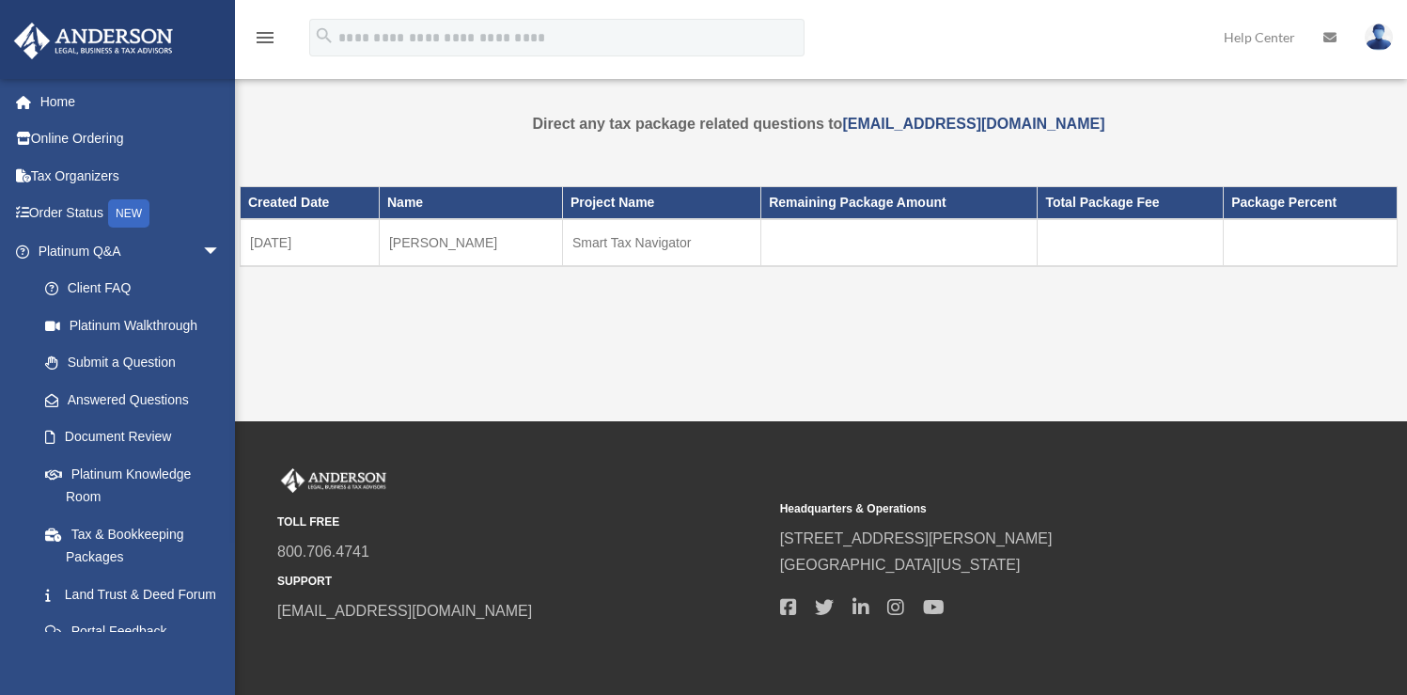
click at [129, 434] on link "Document Review" at bounding box center [137, 437] width 223 height 38
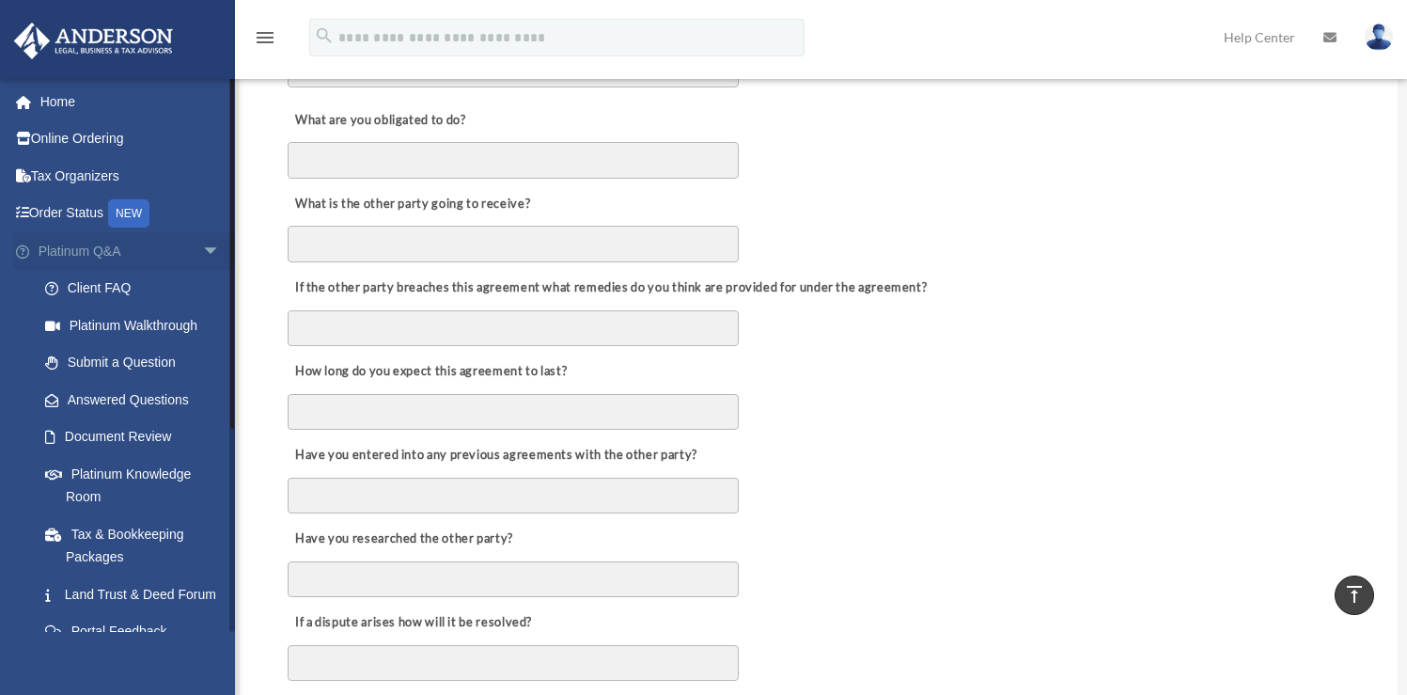
scroll to position [687, 0]
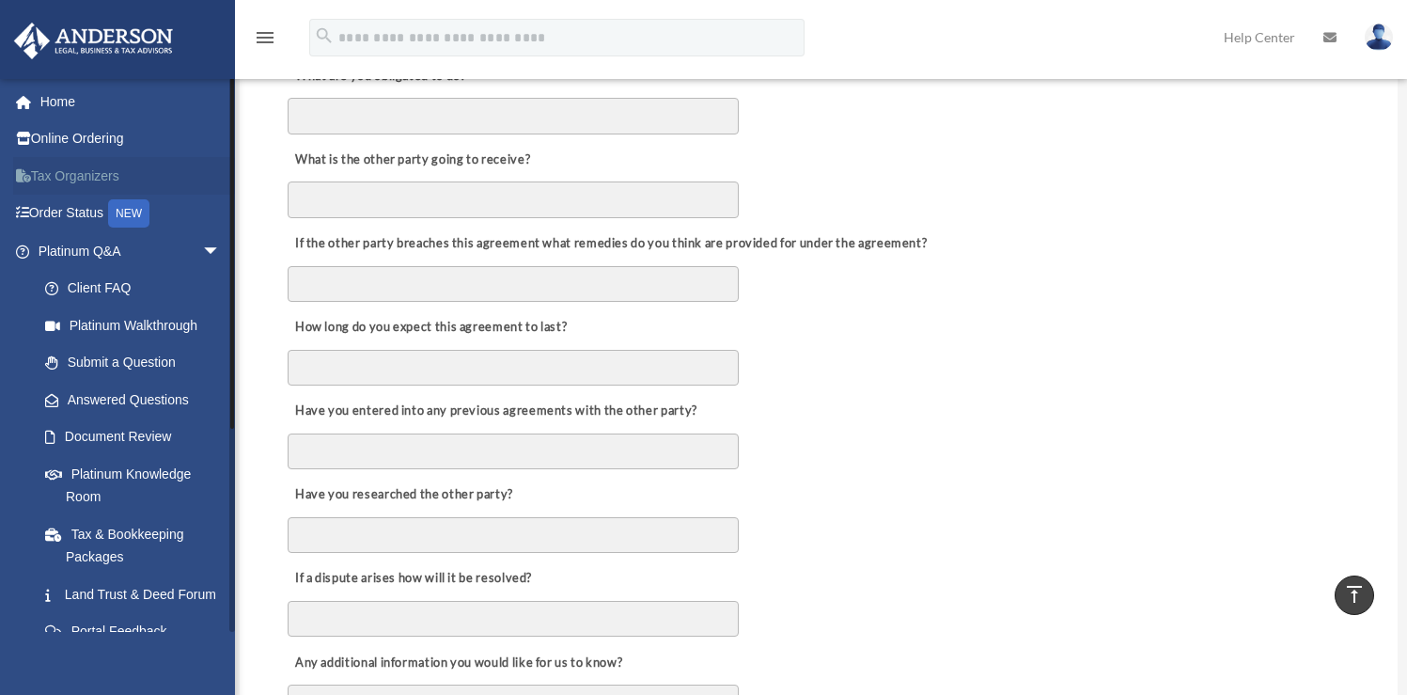
click at [194, 191] on link "Tax Organizers" at bounding box center [131, 176] width 236 height 38
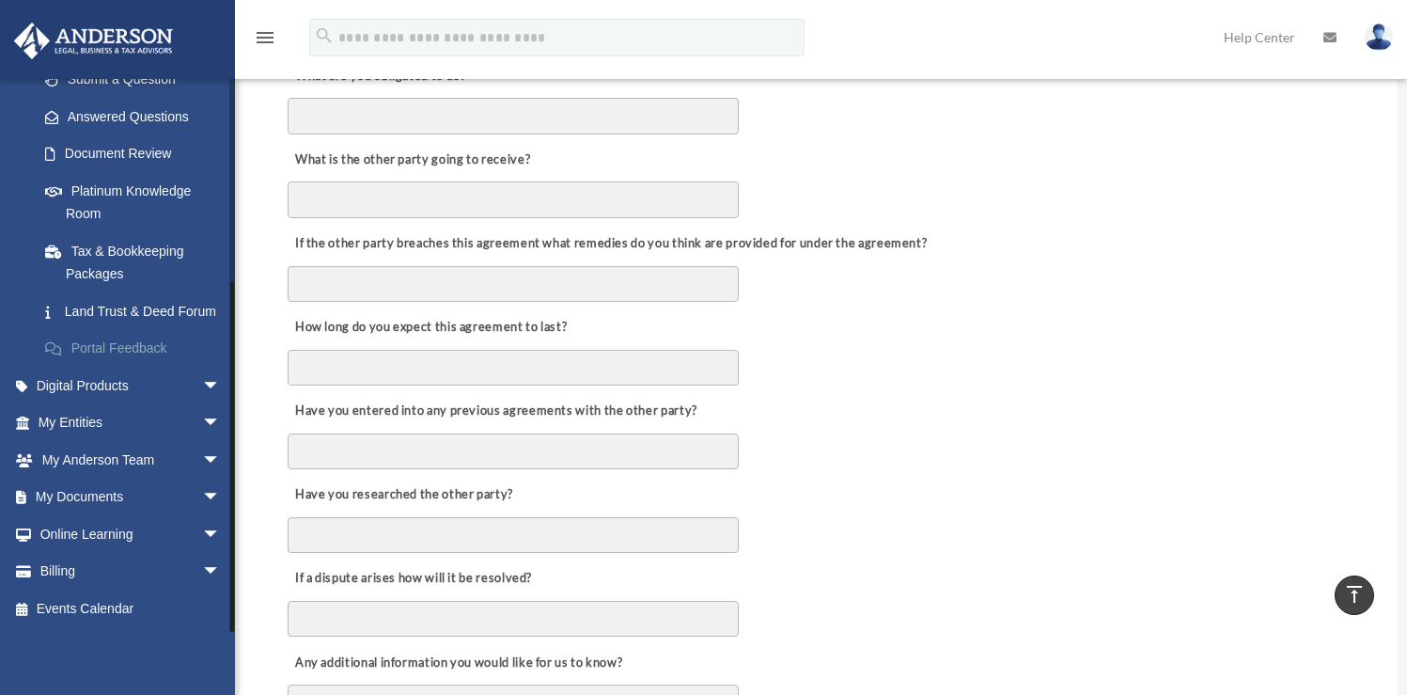
scroll to position [690, 0]
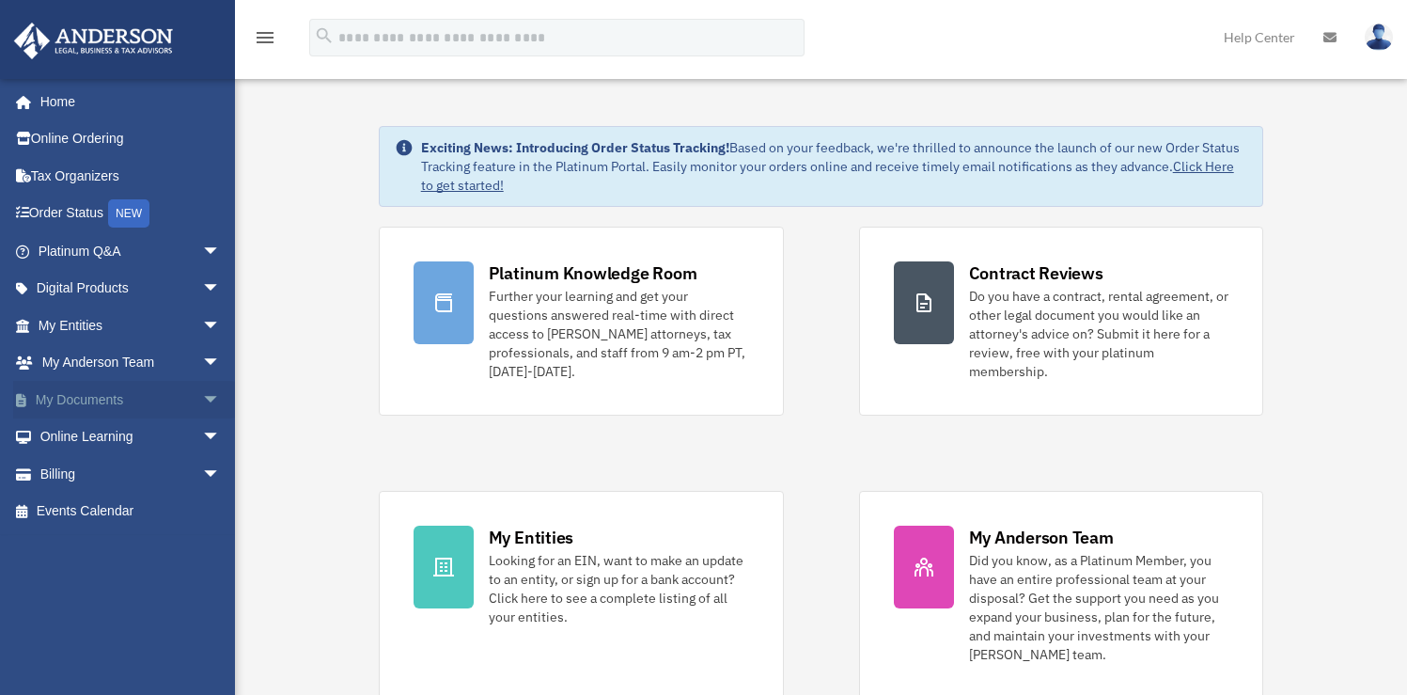
click at [202, 399] on span "arrow_drop_down" at bounding box center [221, 400] width 38 height 39
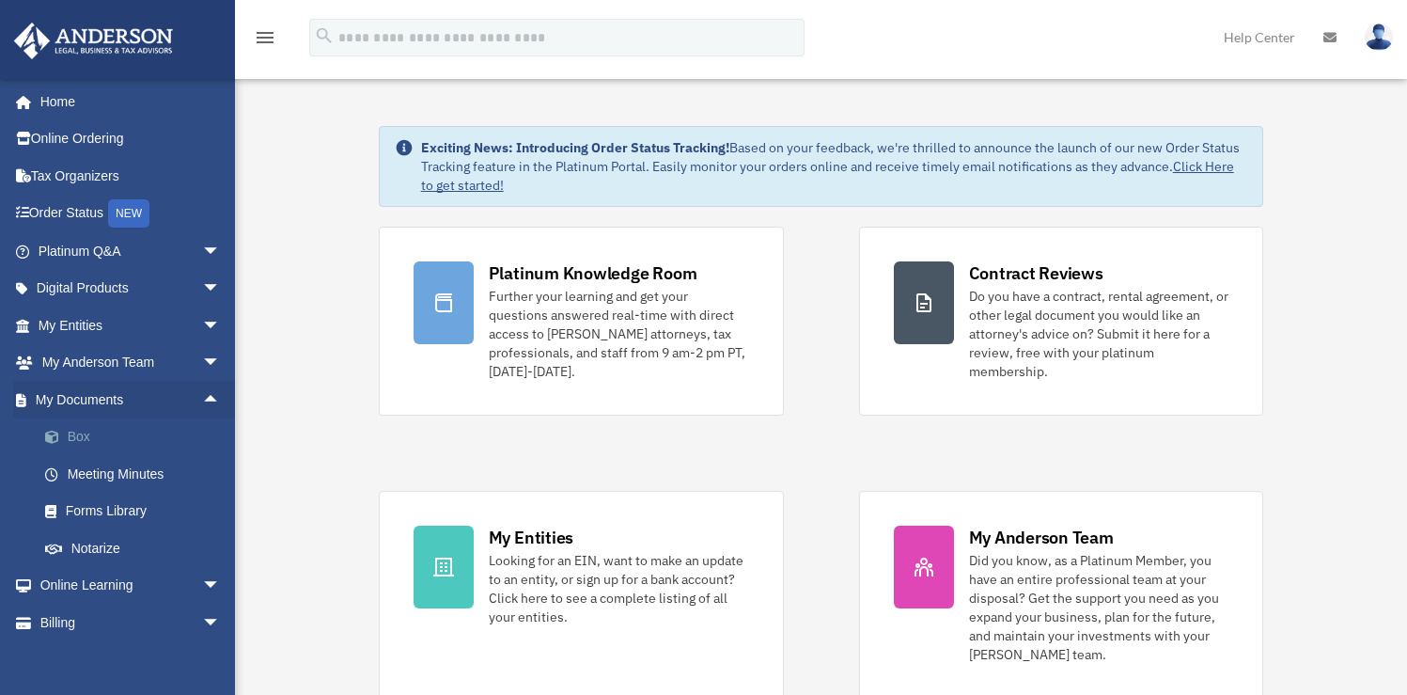
click at [69, 434] on link "Box" at bounding box center [137, 437] width 223 height 38
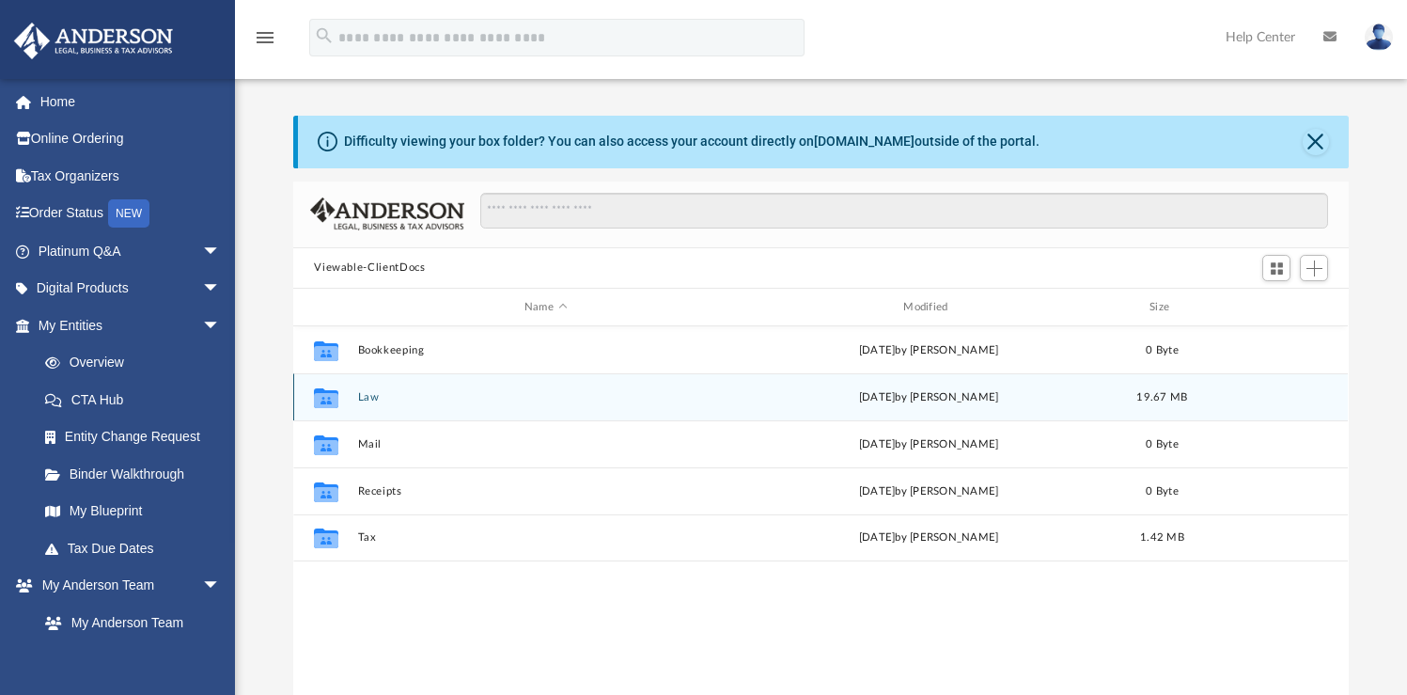
scroll to position [414, 1041]
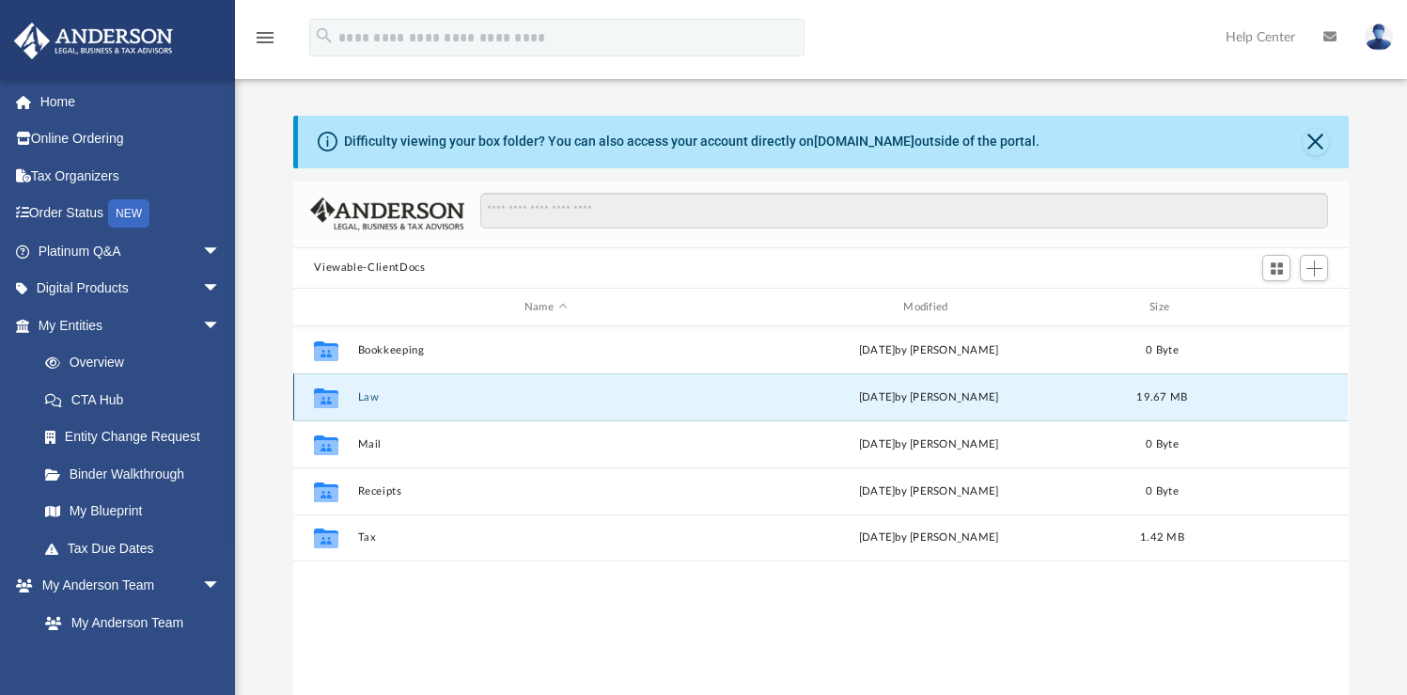
click at [365, 398] on button "Law" at bounding box center [545, 397] width 375 height 12
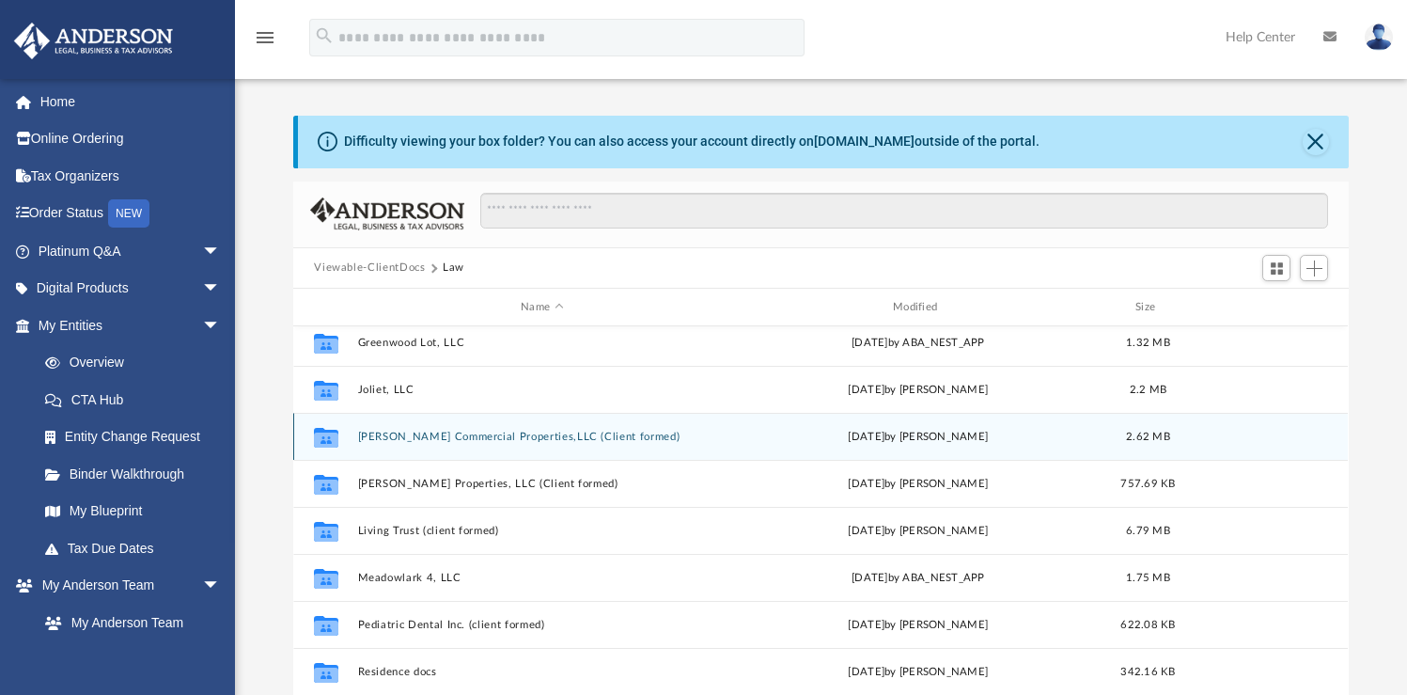
scroll to position [67, 0]
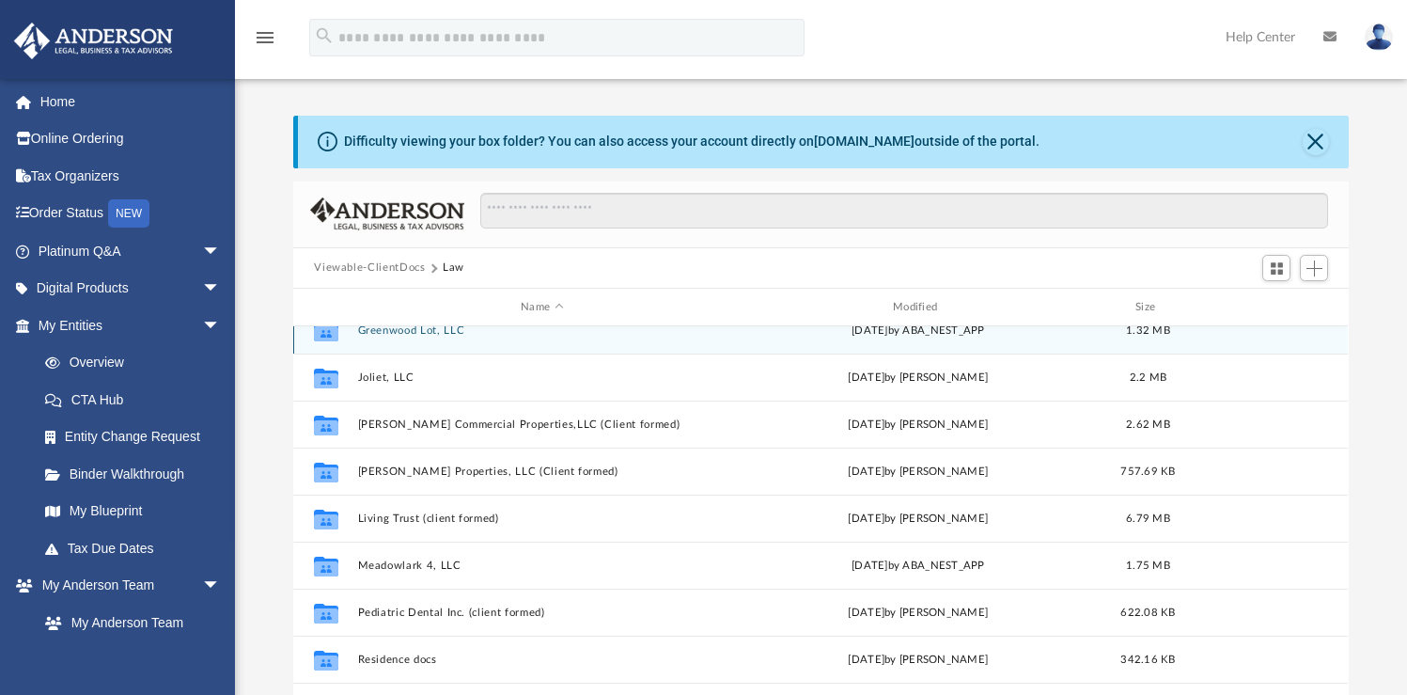
click at [421, 340] on div "Collaborated Folder Greenwood Lot, LLC [DATE] by ABA_NEST_APP 1.32 MB" at bounding box center [820, 329] width 1054 height 47
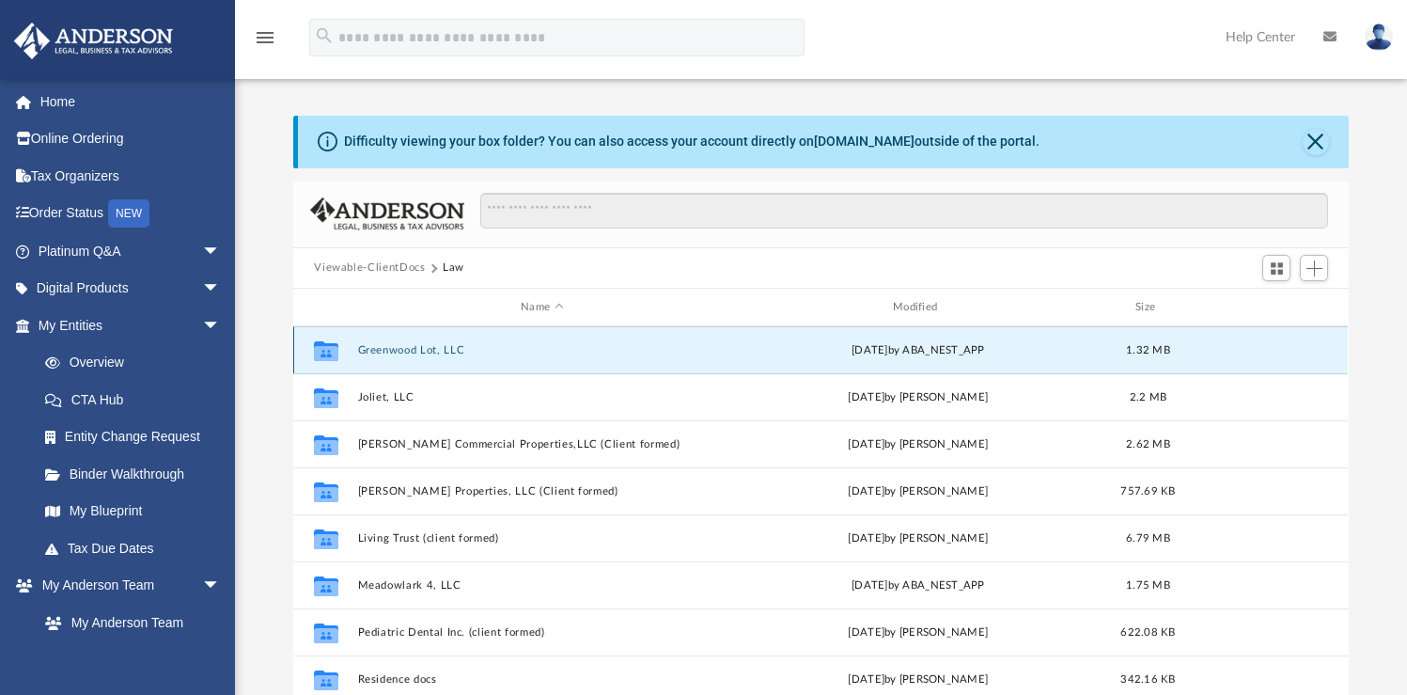
click at [429, 352] on button "Greenwood Lot, LLC" at bounding box center [542, 350] width 368 height 12
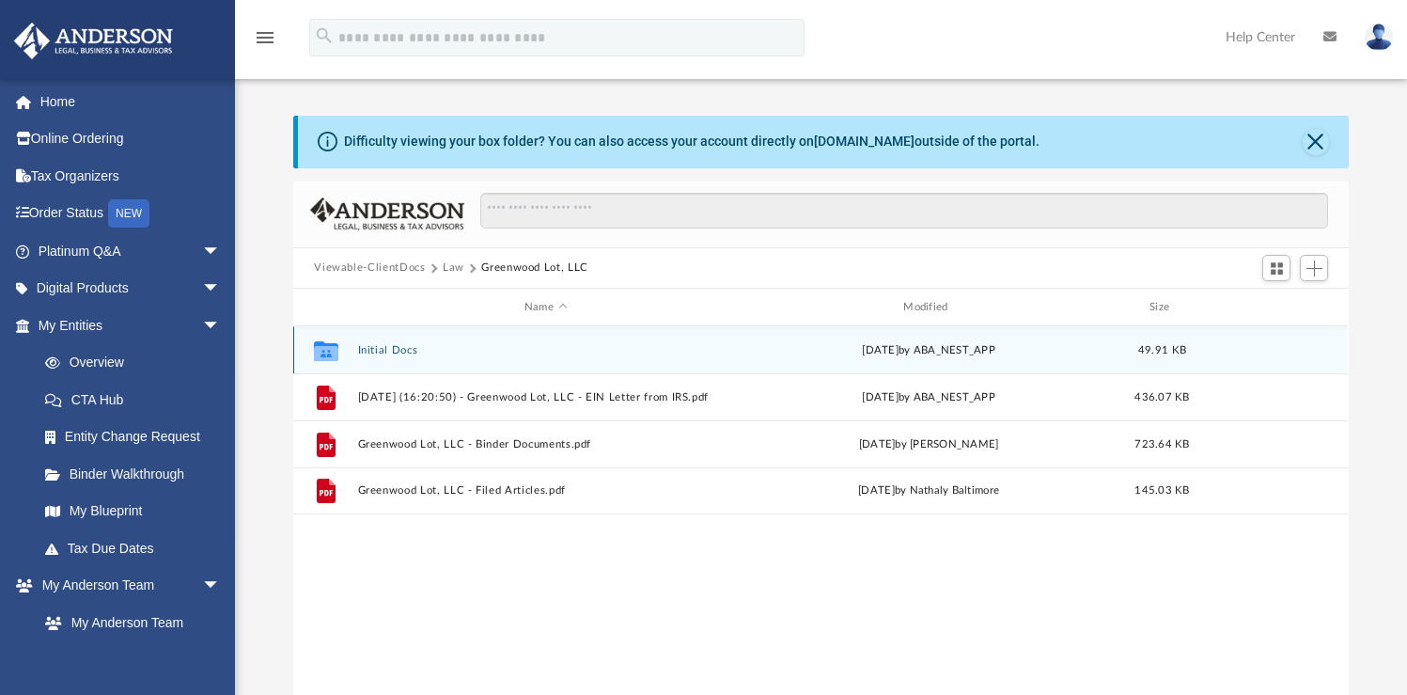
click at [377, 350] on button "Initial Docs" at bounding box center [545, 350] width 375 height 12
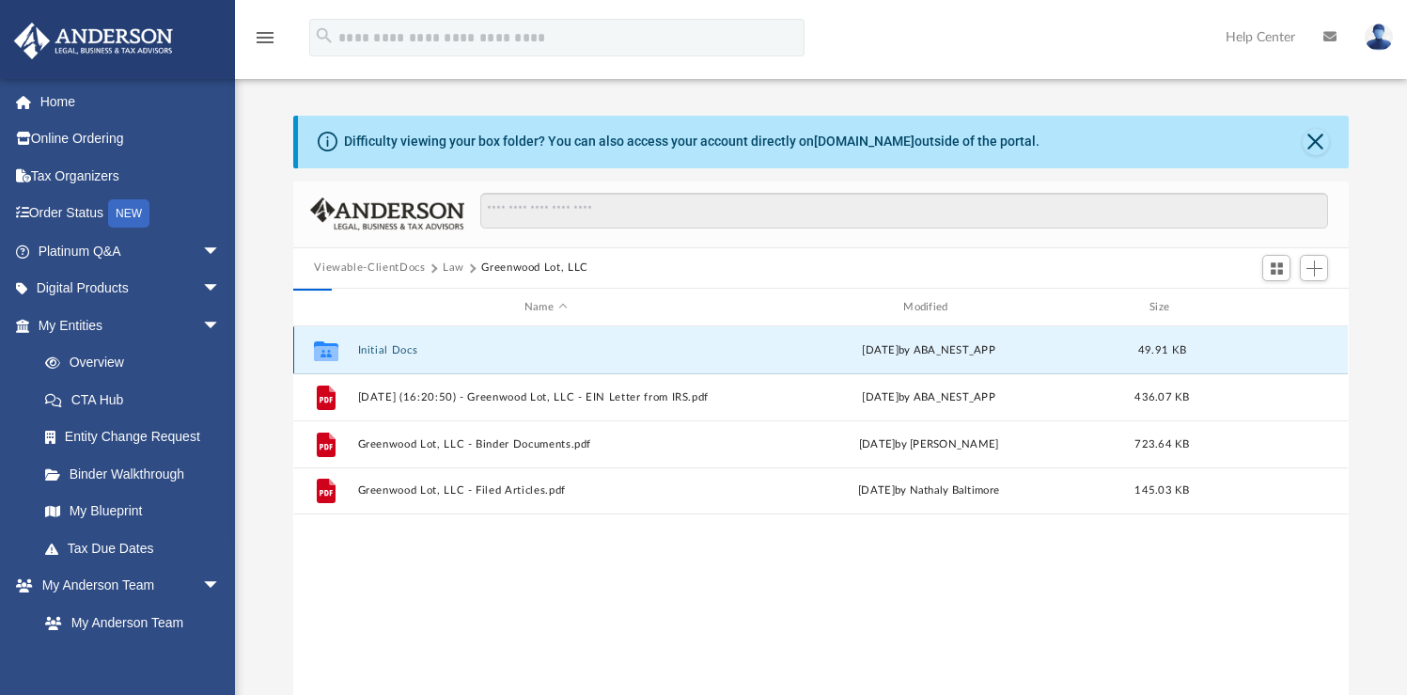
click at [377, 350] on button "Initial Docs" at bounding box center [545, 350] width 375 height 12
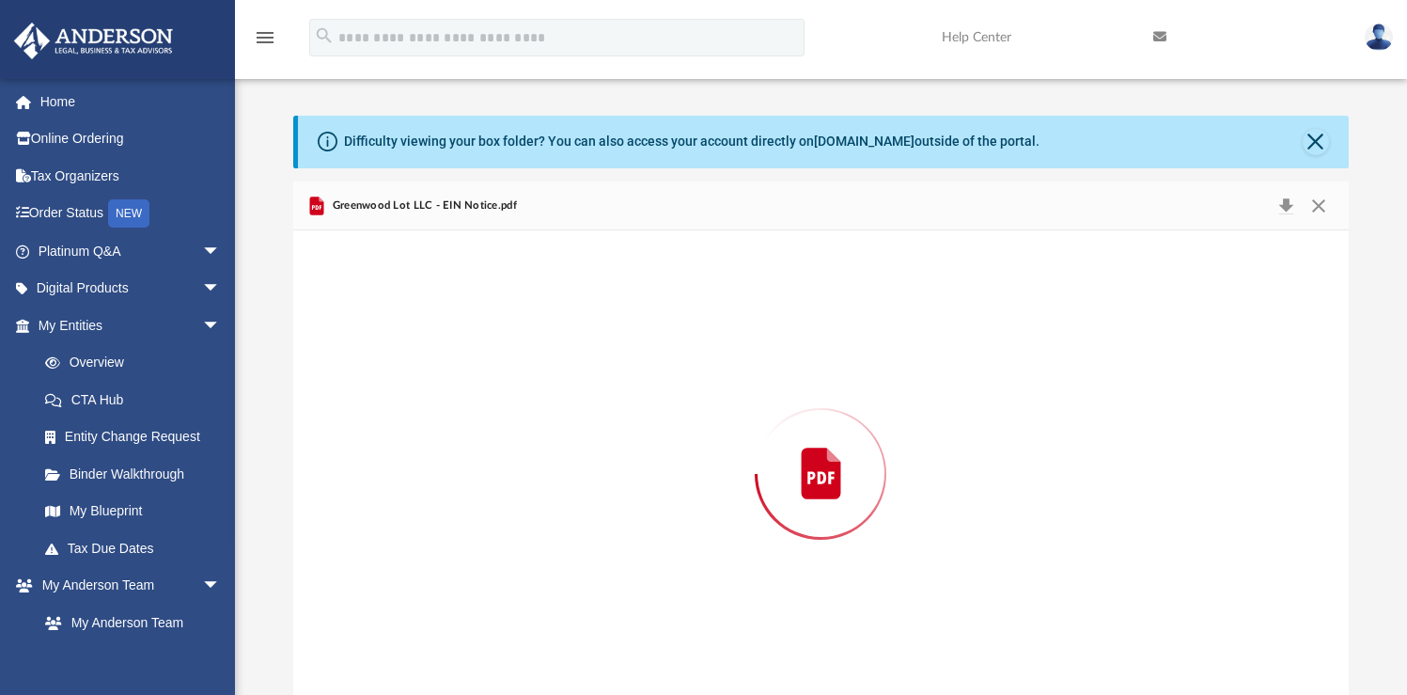
scroll to position [22, 0]
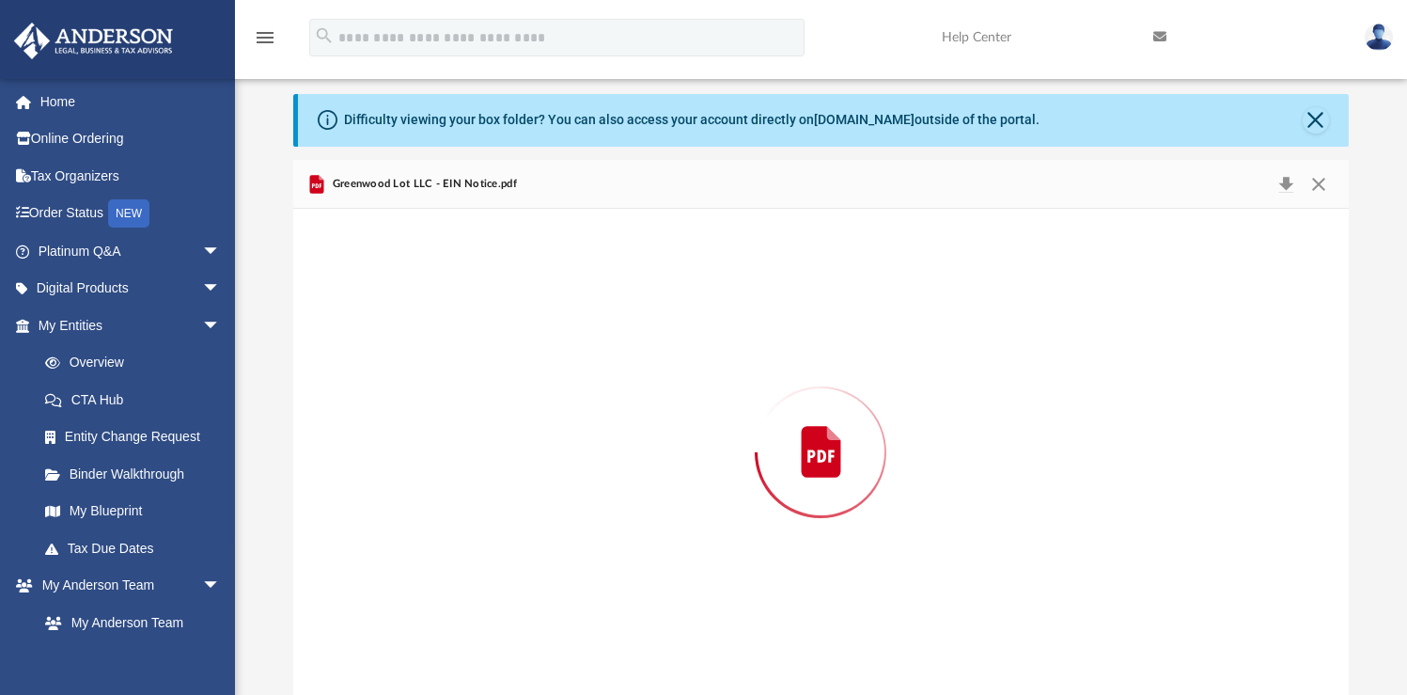
click at [377, 350] on div "Preview" at bounding box center [820, 451] width 1054 height 485
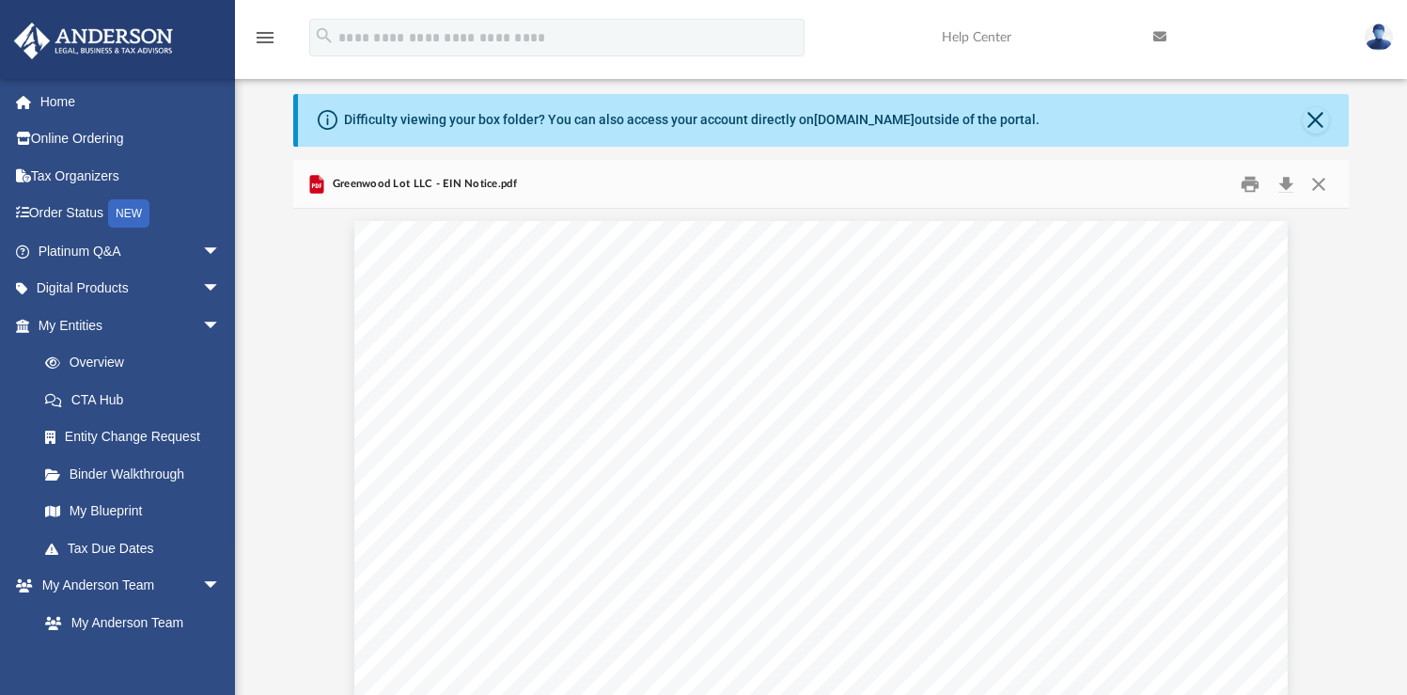
scroll to position [0, 0]
click at [1320, 180] on button "Close" at bounding box center [1319, 183] width 34 height 29
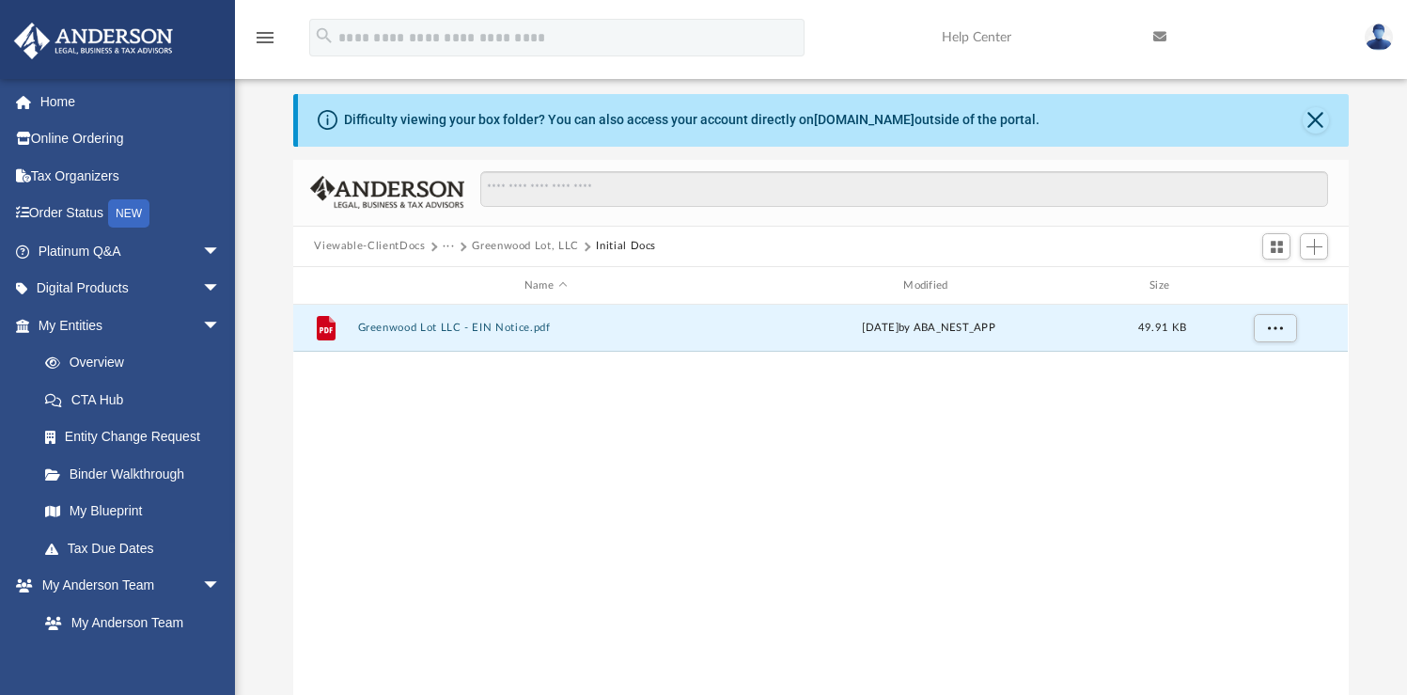
click at [686, 571] on div "File Greenwood Lot LLC - EIN Notice.pdf [DATE] by ABA_NEST_APP 49.91 KB" at bounding box center [820, 498] width 1054 height 389
click at [869, 442] on div "File Greenwood Lot LLC - EIN Notice.pdf [DATE] by ABA_NEST_APP 49.91 KB" at bounding box center [820, 498] width 1054 height 389
click at [1314, 128] on button "Close" at bounding box center [1316, 120] width 26 height 26
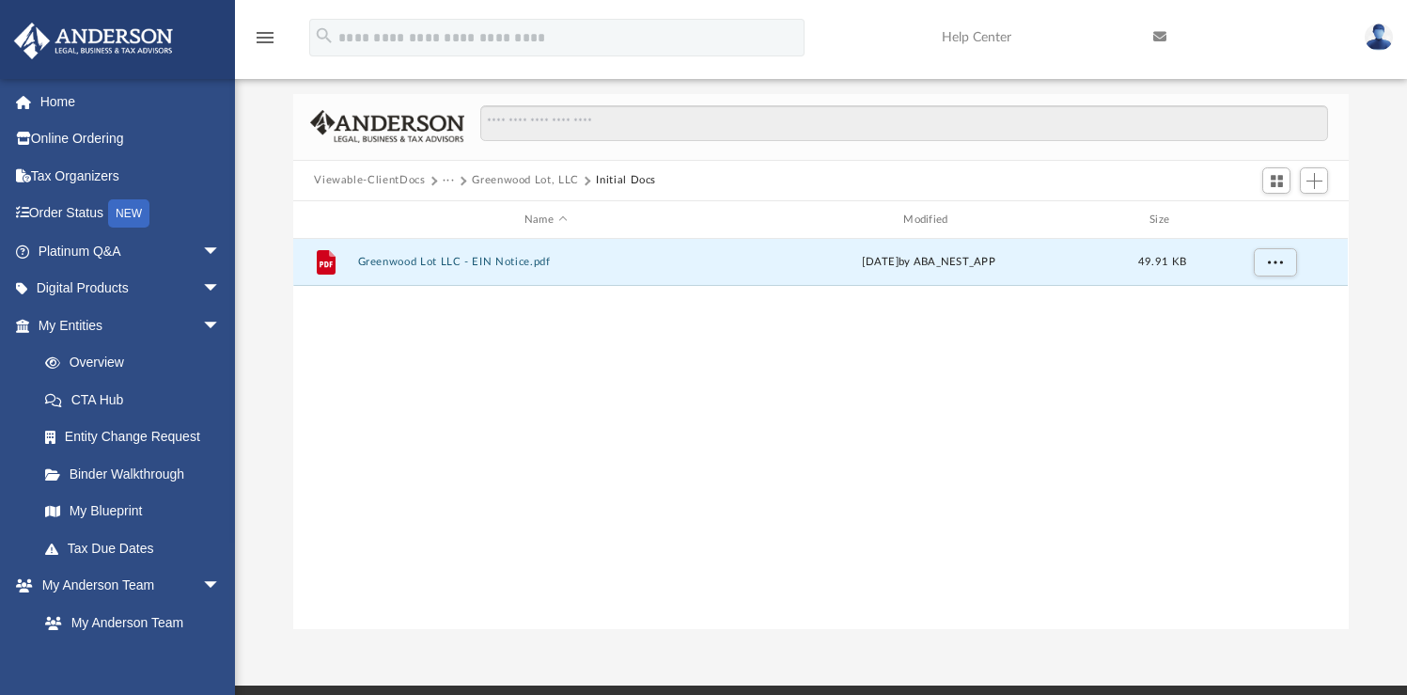
click at [408, 180] on button "Viewable-ClientDocs" at bounding box center [369, 180] width 111 height 17
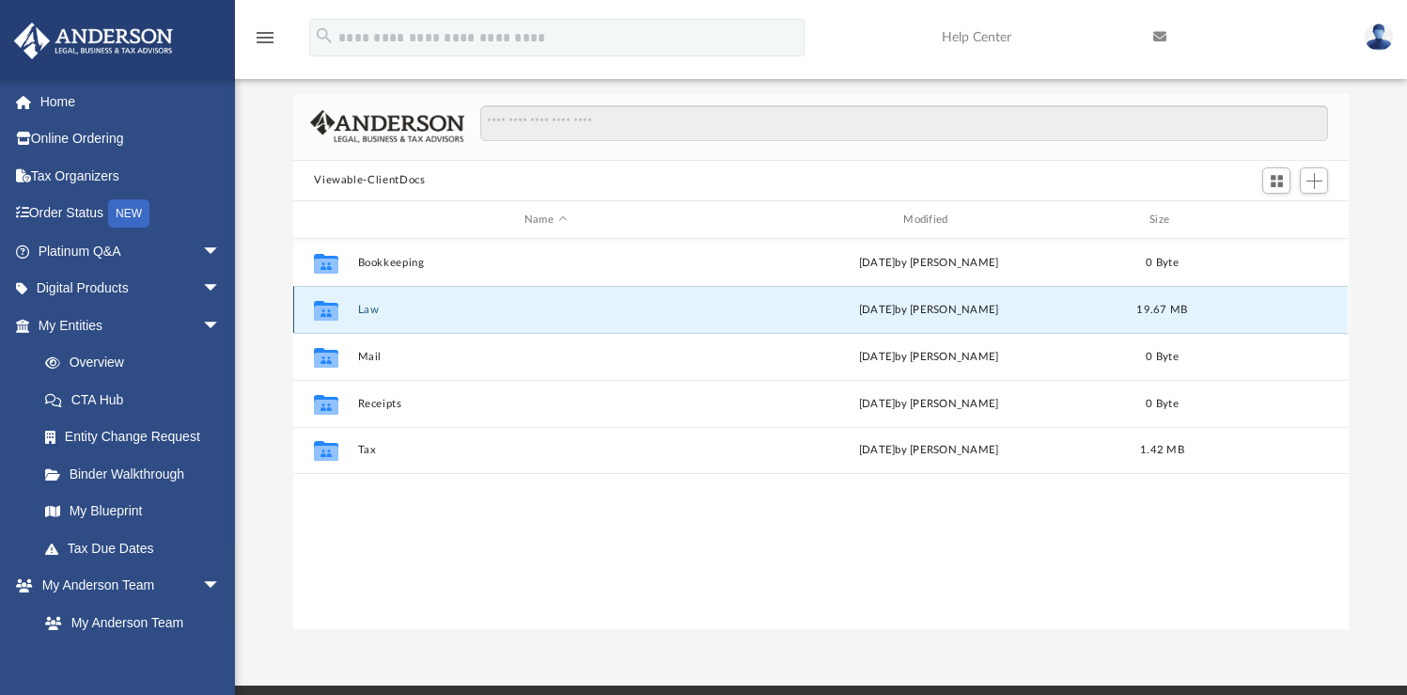
click at [372, 304] on button "Law" at bounding box center [545, 310] width 375 height 12
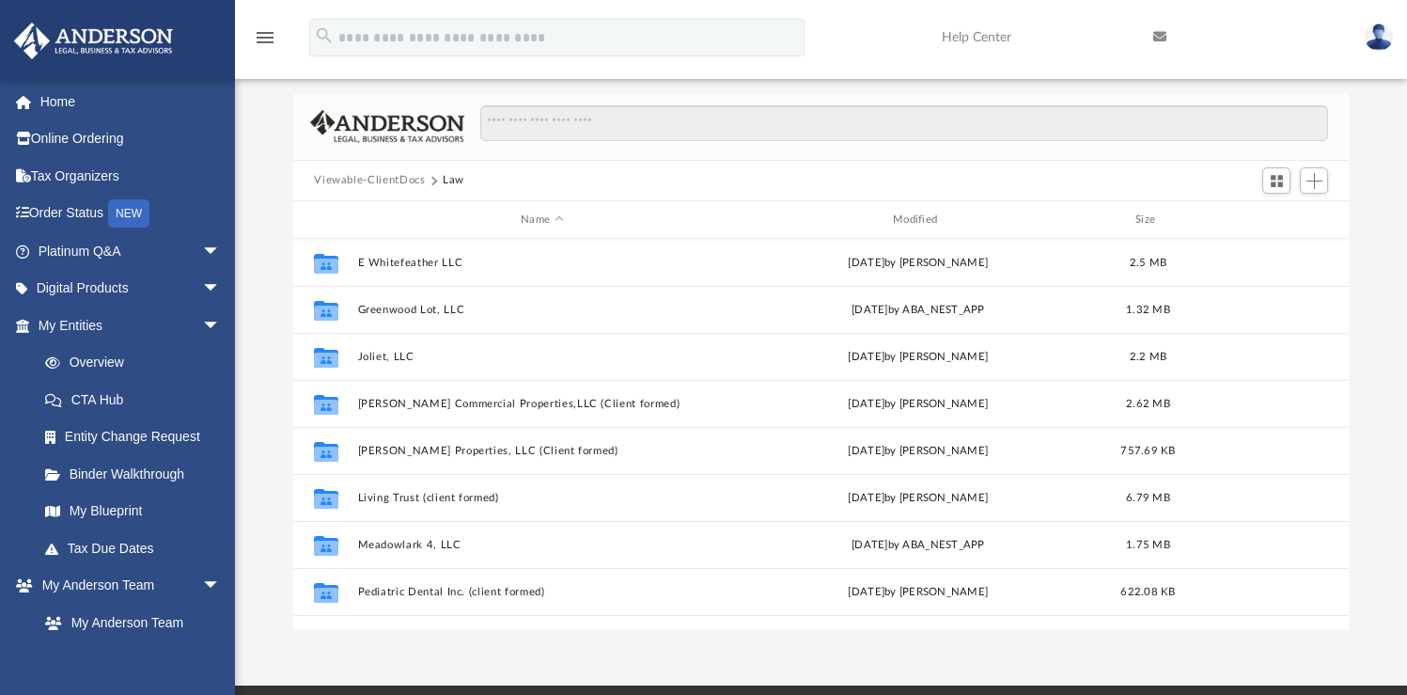
click at [648, 645] on div "App [EMAIL_ADDRESS][DOMAIN_NAME] Sign Out [PERSON_NAME][EMAIL_ADDRESS][DOMAIN_N…" at bounding box center [703, 331] width 1407 height 707
click at [497, 651] on div "App [EMAIL_ADDRESS][DOMAIN_NAME] Sign Out [PERSON_NAME][EMAIL_ADDRESS][DOMAIN_N…" at bounding box center [703, 331] width 1407 height 707
